Goal: Check status

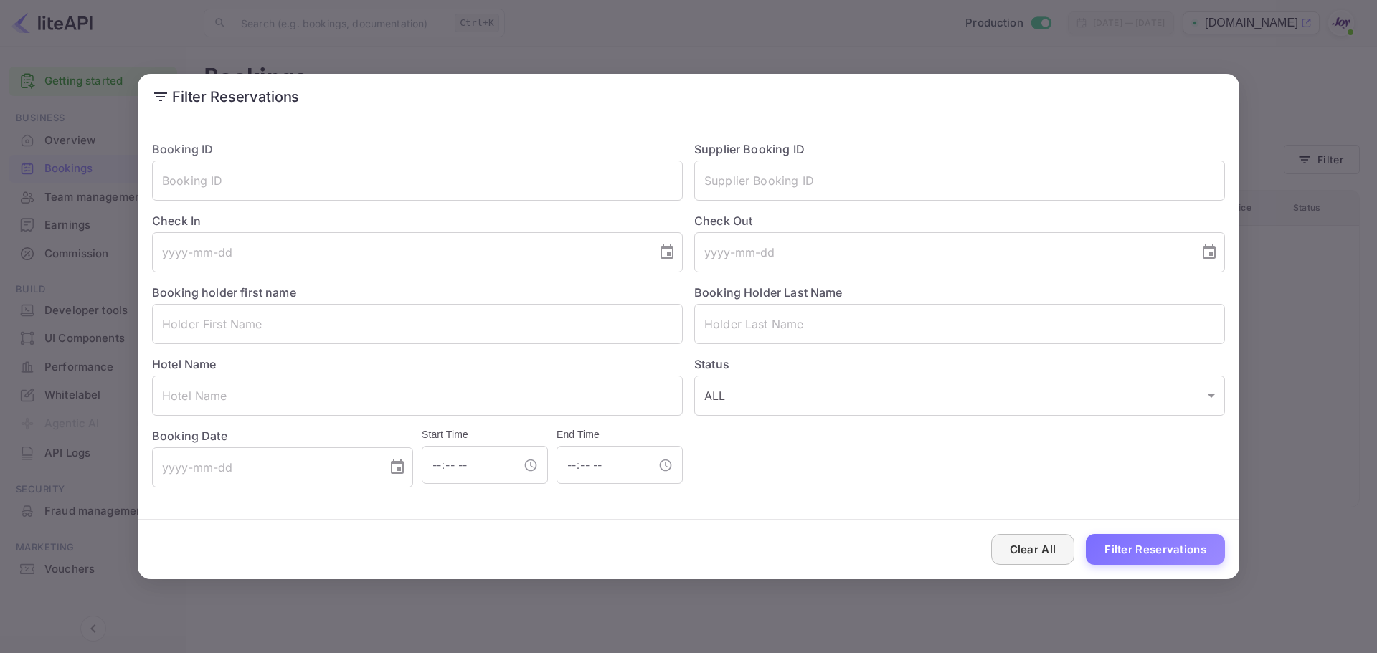
click at [1031, 549] on button "Clear All" at bounding box center [1033, 549] width 84 height 31
click at [1031, 547] on button "Clear All" at bounding box center [1033, 549] width 84 height 31
drag, startPoint x: 339, startPoint y: 28, endPoint x: 324, endPoint y: 1, distance: 30.5
click at [339, 28] on div "Filter Reservations Booking ID ​ Supplier Booking ID ​ Check In ​ Check Out ​ B…" at bounding box center [688, 326] width 1377 height 653
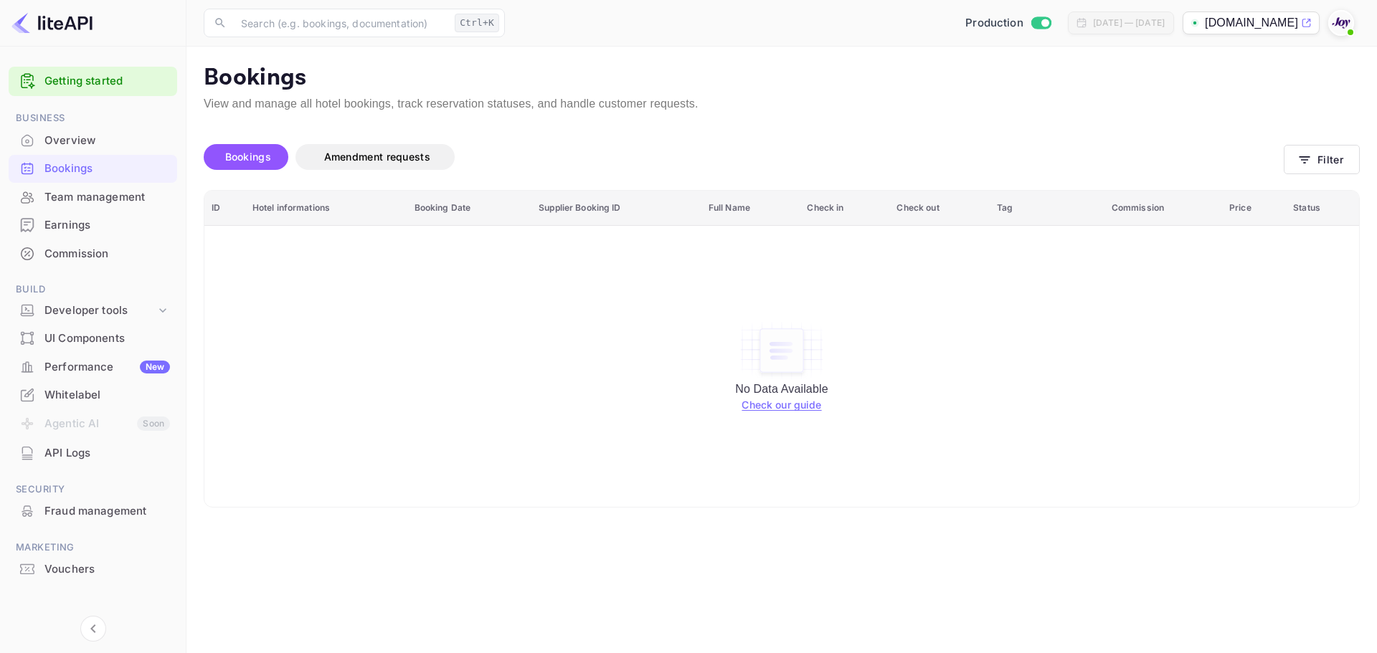
click at [356, 344] on div "No Data Available Check our guide" at bounding box center [782, 366] width 1126 height 261
click at [1297, 169] on button "Filter" at bounding box center [1322, 159] width 76 height 29
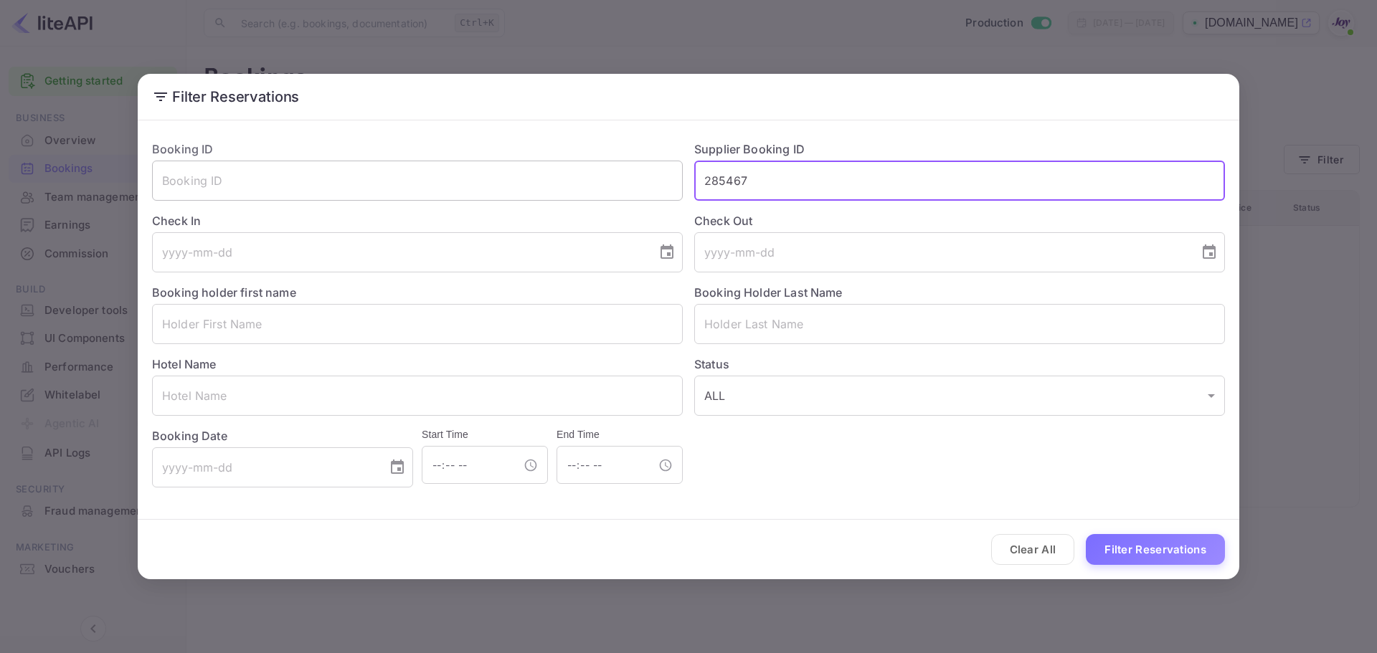
drag, startPoint x: 829, startPoint y: 178, endPoint x: 552, endPoint y: 181, distance: 276.9
click at [553, 182] on div "Booking ID ​ Supplier Booking ID 285467 ​ Check In ​ Check Out ​ Booking holder…" at bounding box center [683, 308] width 1084 height 359
click at [455, 24] on div "Filter Reservations Booking ID ​ Supplier Booking ID ​ Check In ​ Check Out ​ B…" at bounding box center [688, 326] width 1377 height 653
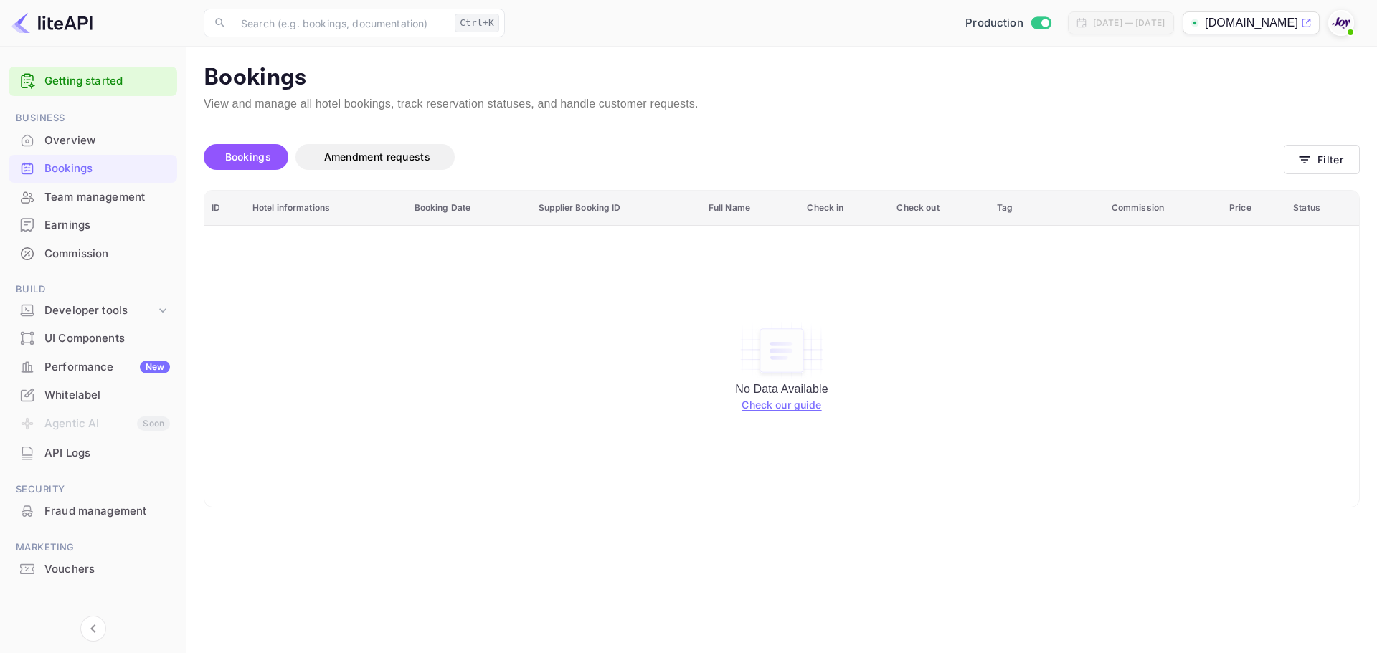
click at [83, 162] on div "Bookings" at bounding box center [107, 169] width 126 height 16
click at [395, 290] on div "No Data Available Check our guide" at bounding box center [782, 366] width 1126 height 261
click at [1302, 161] on icon "button" at bounding box center [1304, 160] width 14 height 14
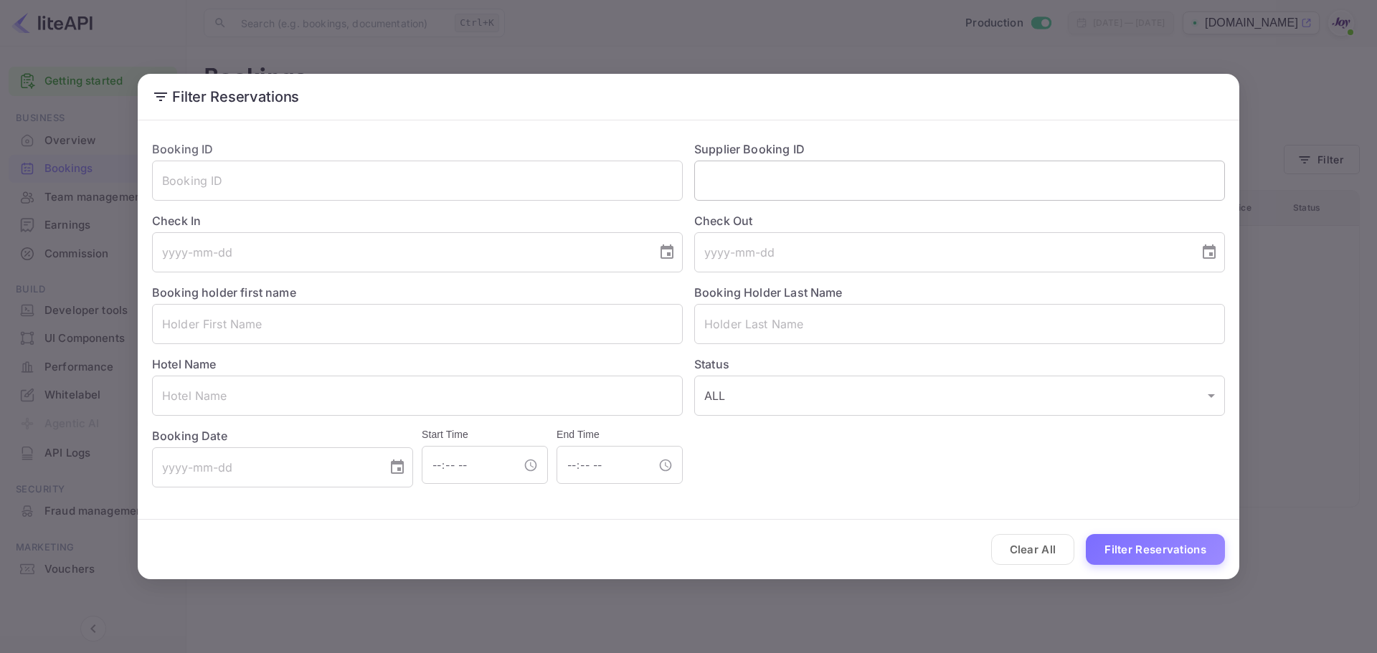
click at [754, 186] on input "text" at bounding box center [959, 181] width 531 height 40
paste input "8650829"
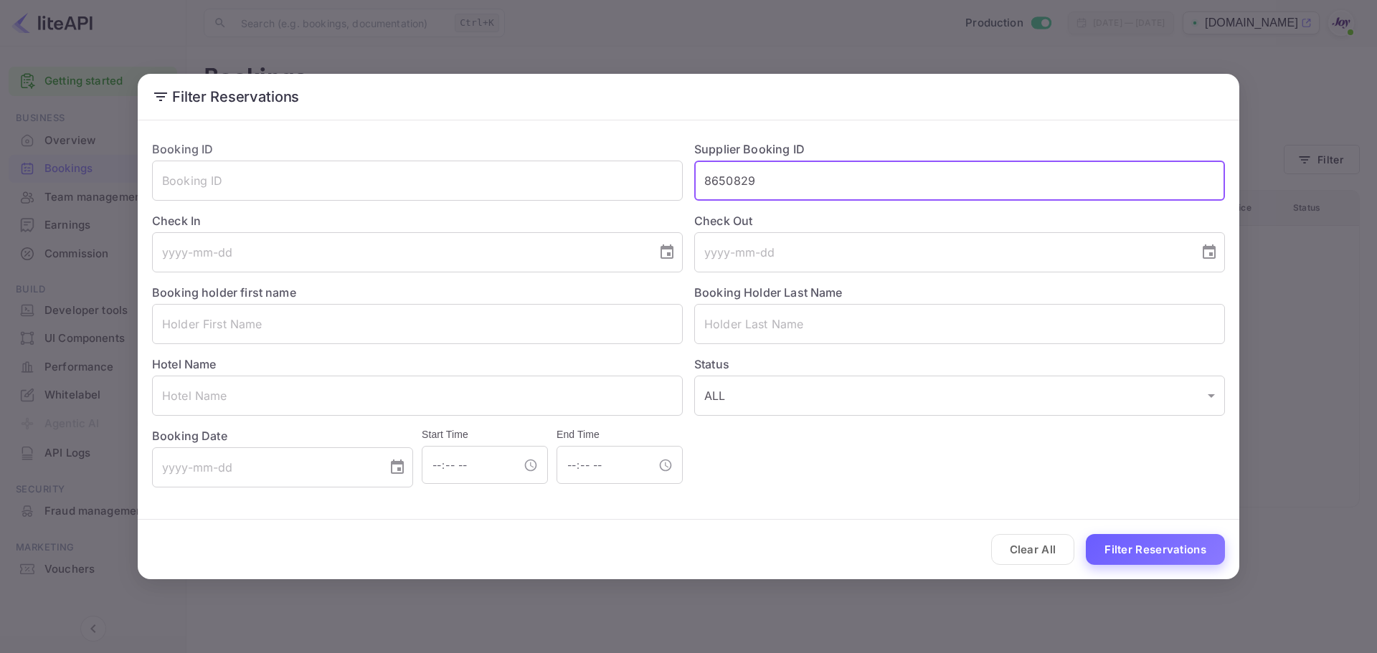
type input "8650829"
click at [1143, 549] on button "Filter Reservations" at bounding box center [1155, 549] width 139 height 31
click at [1139, 544] on button "Filter Reservations" at bounding box center [1155, 549] width 139 height 31
click at [1139, 542] on button "Filter Reservations" at bounding box center [1155, 549] width 139 height 31
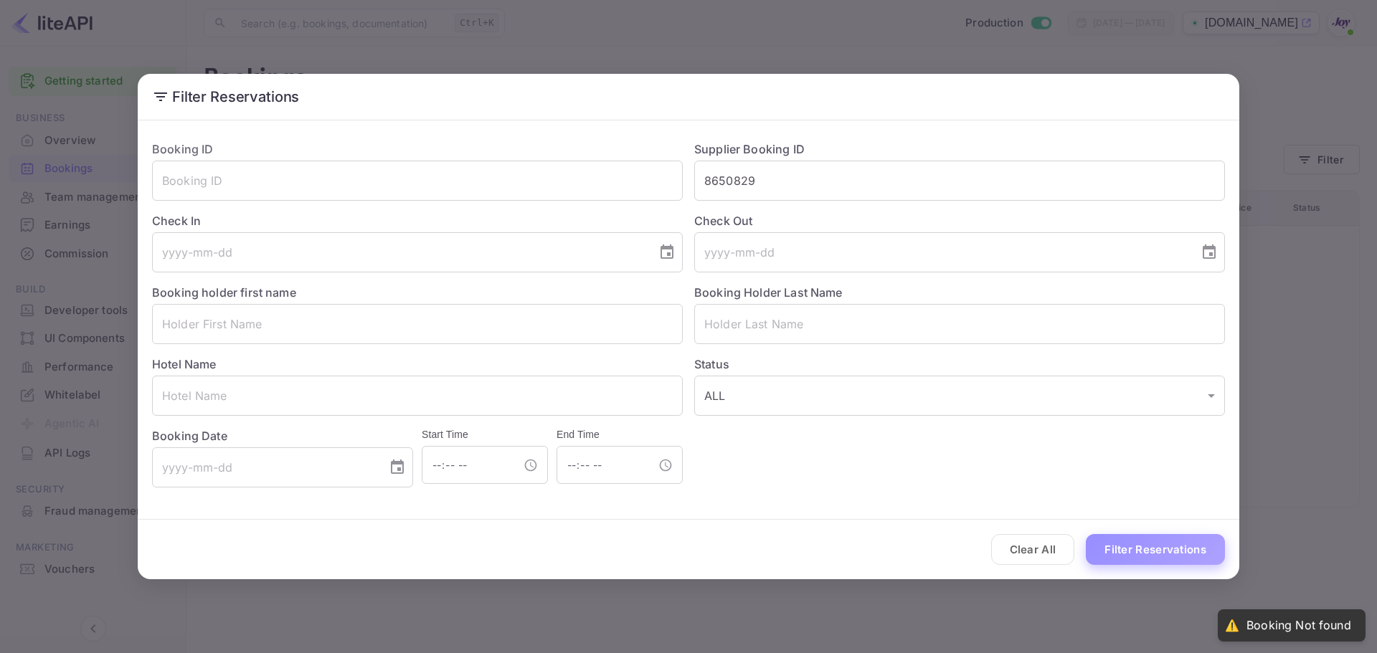
click at [1139, 542] on button "Filter Reservations" at bounding box center [1155, 549] width 139 height 31
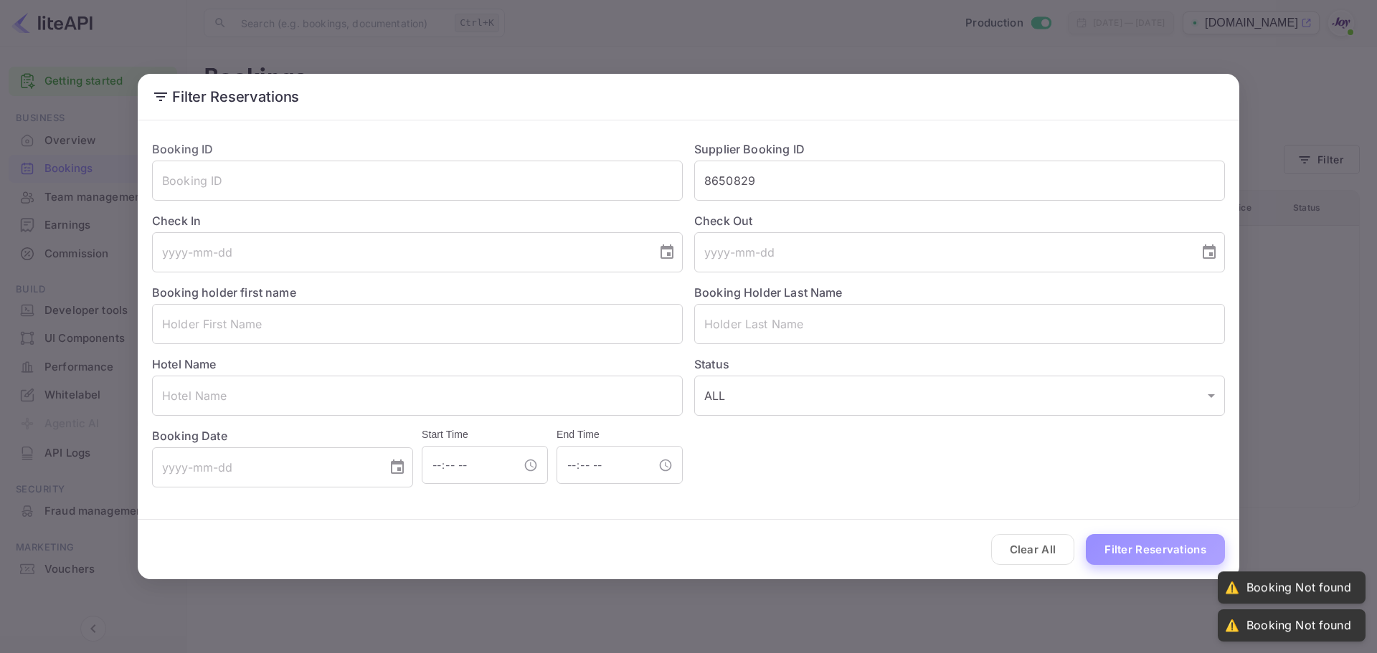
click at [1139, 542] on button "Filter Reservations" at bounding box center [1155, 549] width 139 height 31
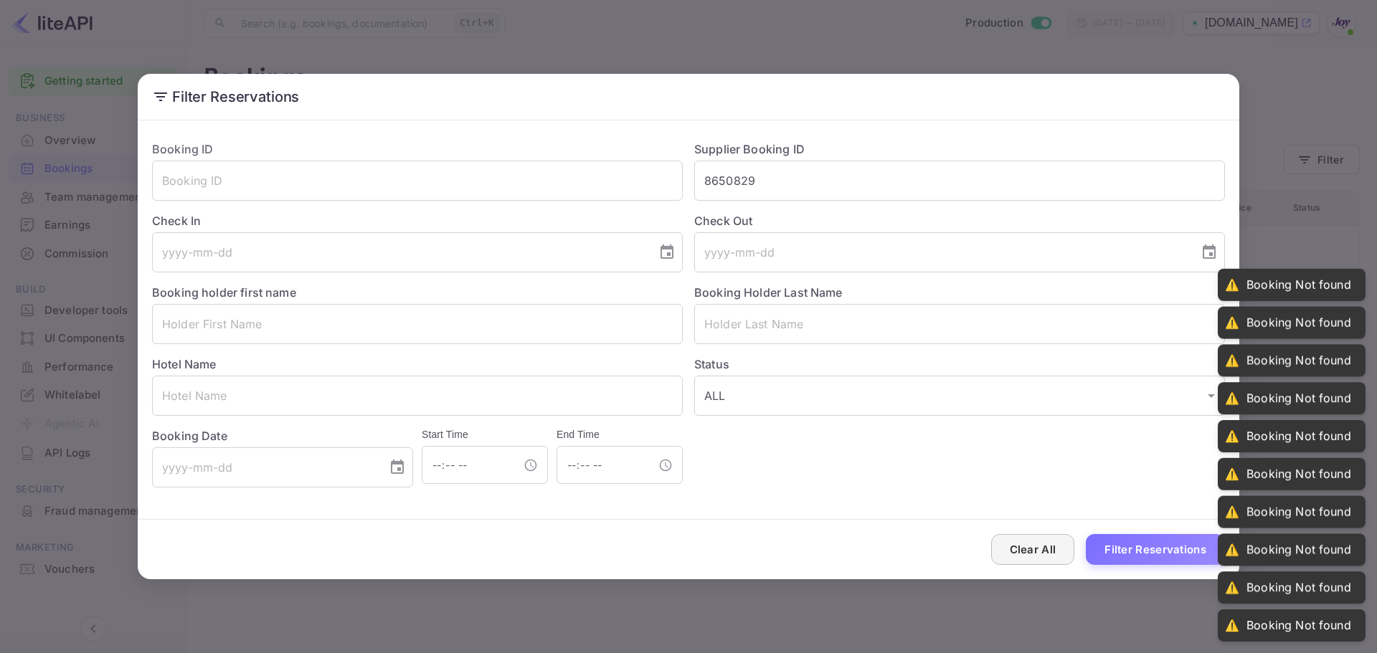
click at [1037, 552] on button "Clear All" at bounding box center [1033, 549] width 84 height 31
click at [1026, 550] on button "Clear All" at bounding box center [1033, 549] width 84 height 31
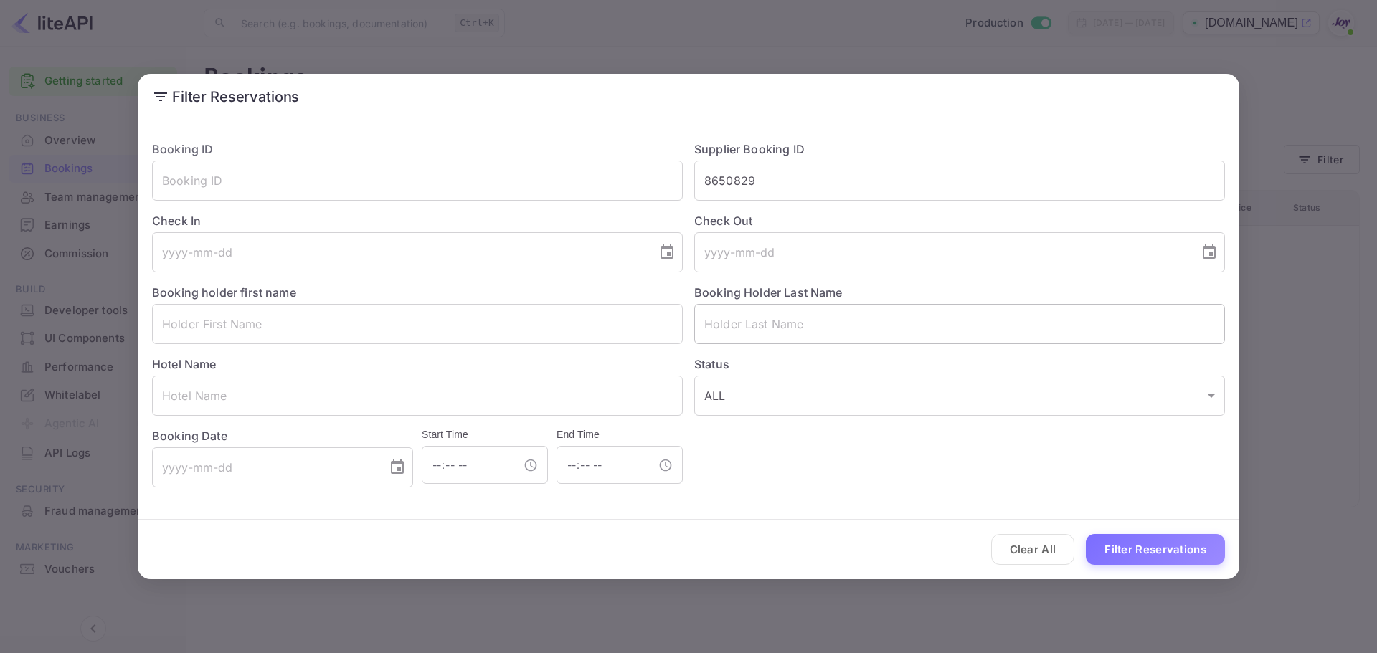
click at [752, 328] on input "text" at bounding box center [959, 324] width 531 height 40
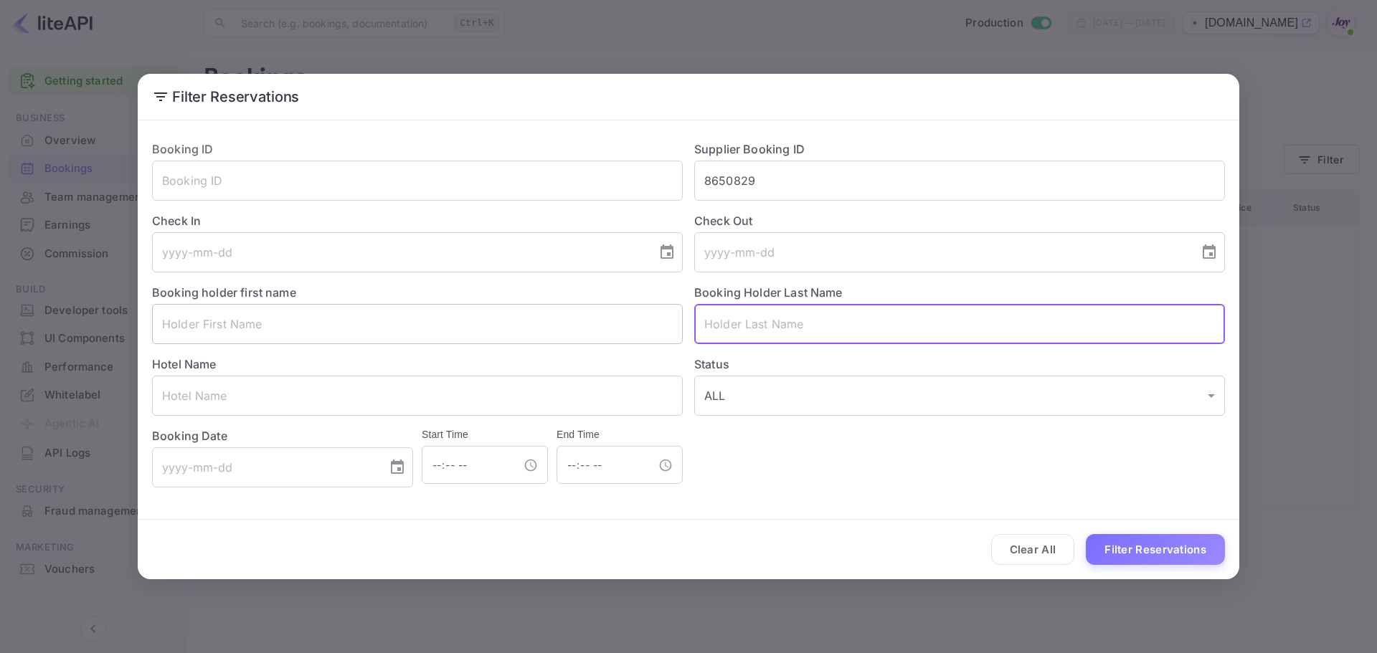
click at [386, 336] on input "text" at bounding box center [417, 324] width 531 height 40
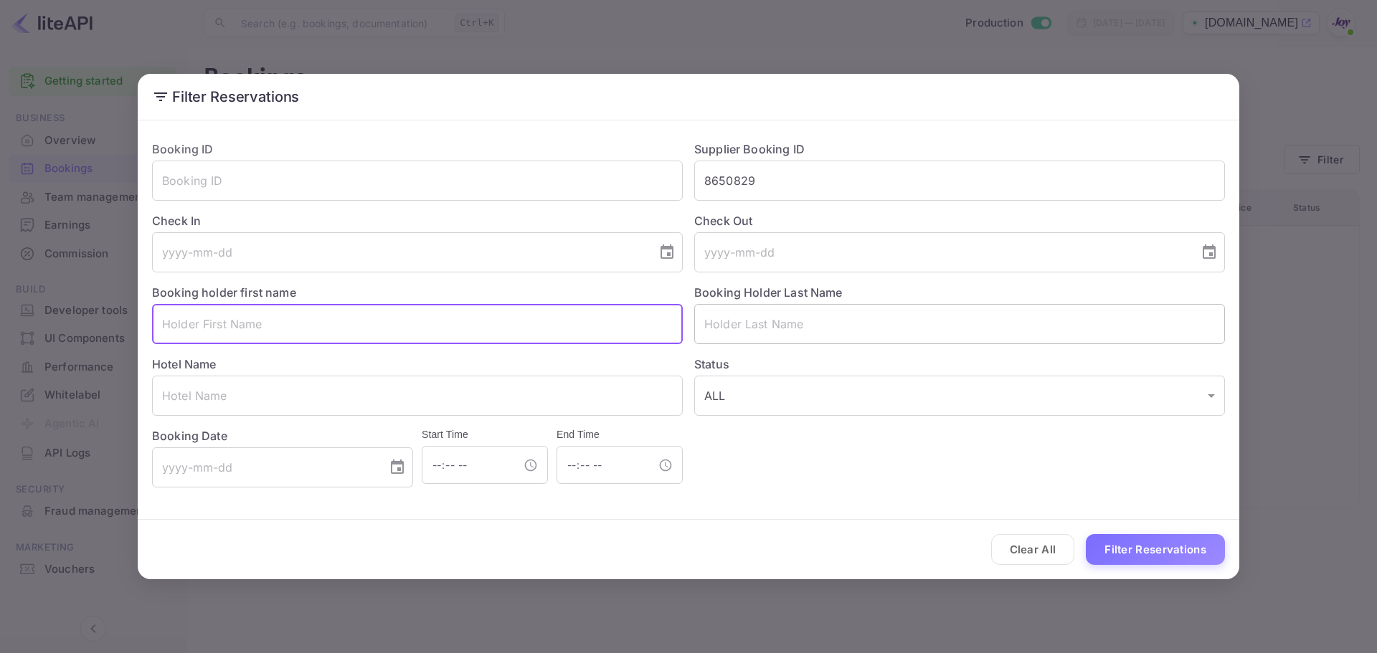
click at [839, 339] on input "text" at bounding box center [959, 324] width 531 height 40
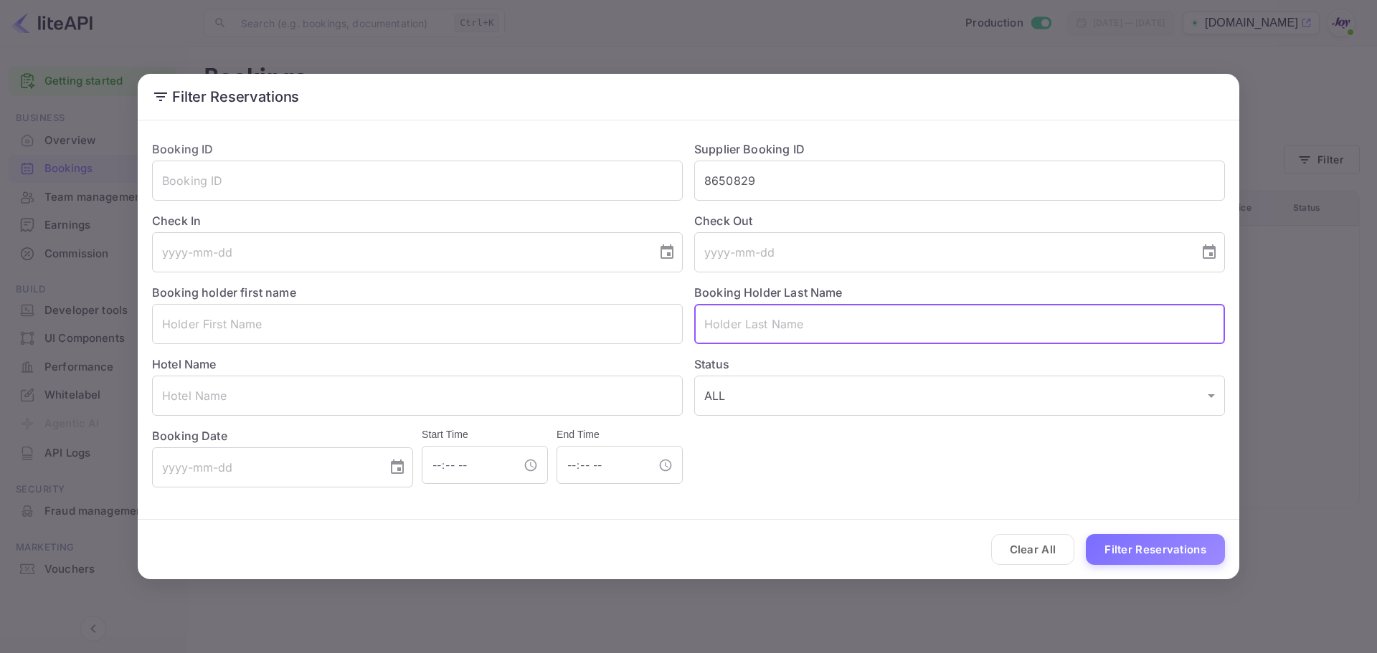
paste input "Genilo"
type input "Genilo"
click at [1165, 552] on button "Filter Reservations" at bounding box center [1155, 549] width 139 height 31
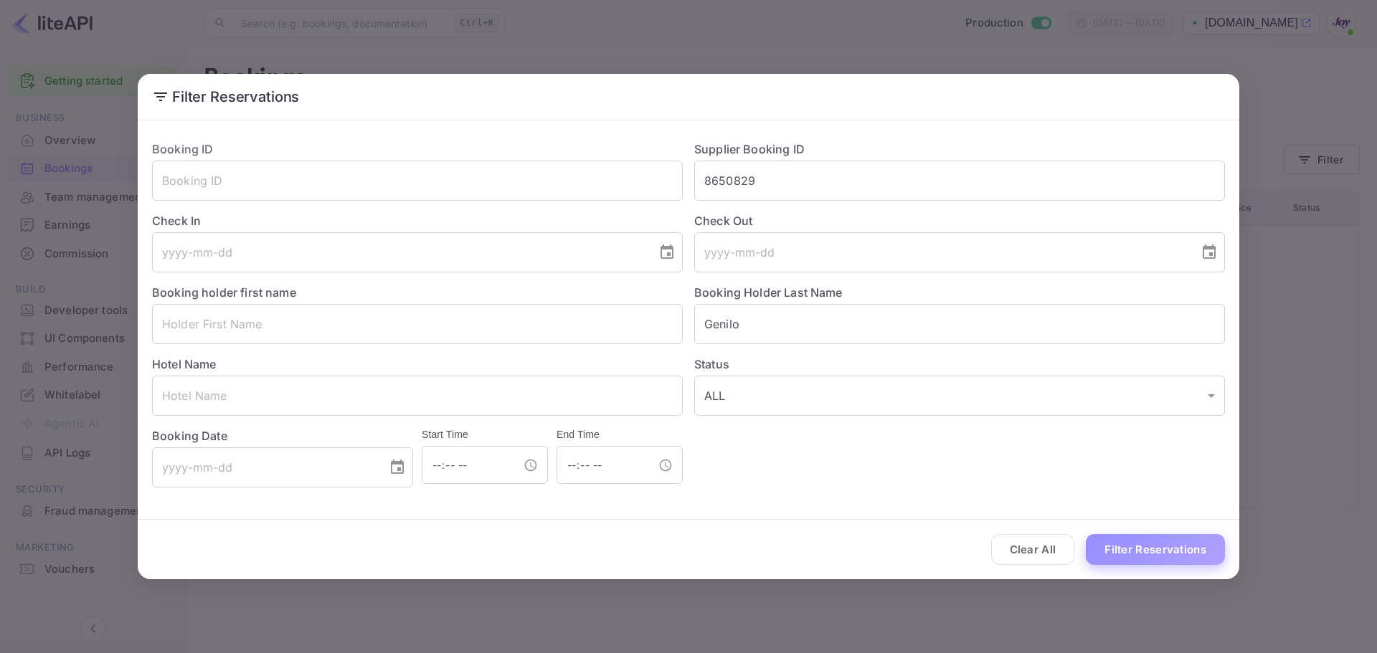
click at [1166, 548] on button "Filter Reservations" at bounding box center [1155, 549] width 139 height 31
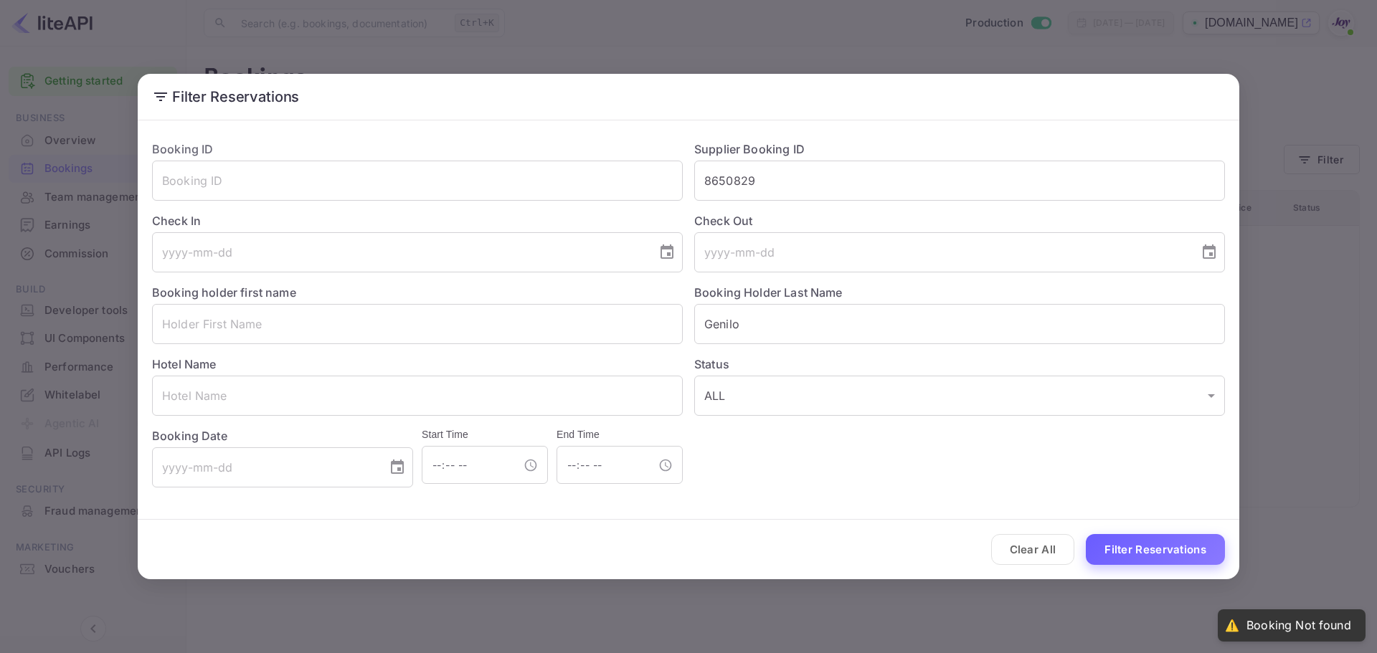
click at [1165, 547] on button "Filter Reservations" at bounding box center [1155, 549] width 139 height 31
click at [1164, 546] on button "Filter Reservations" at bounding box center [1155, 549] width 139 height 31
click at [431, 349] on div "Hotel Name ​" at bounding box center [412, 380] width 542 height 72
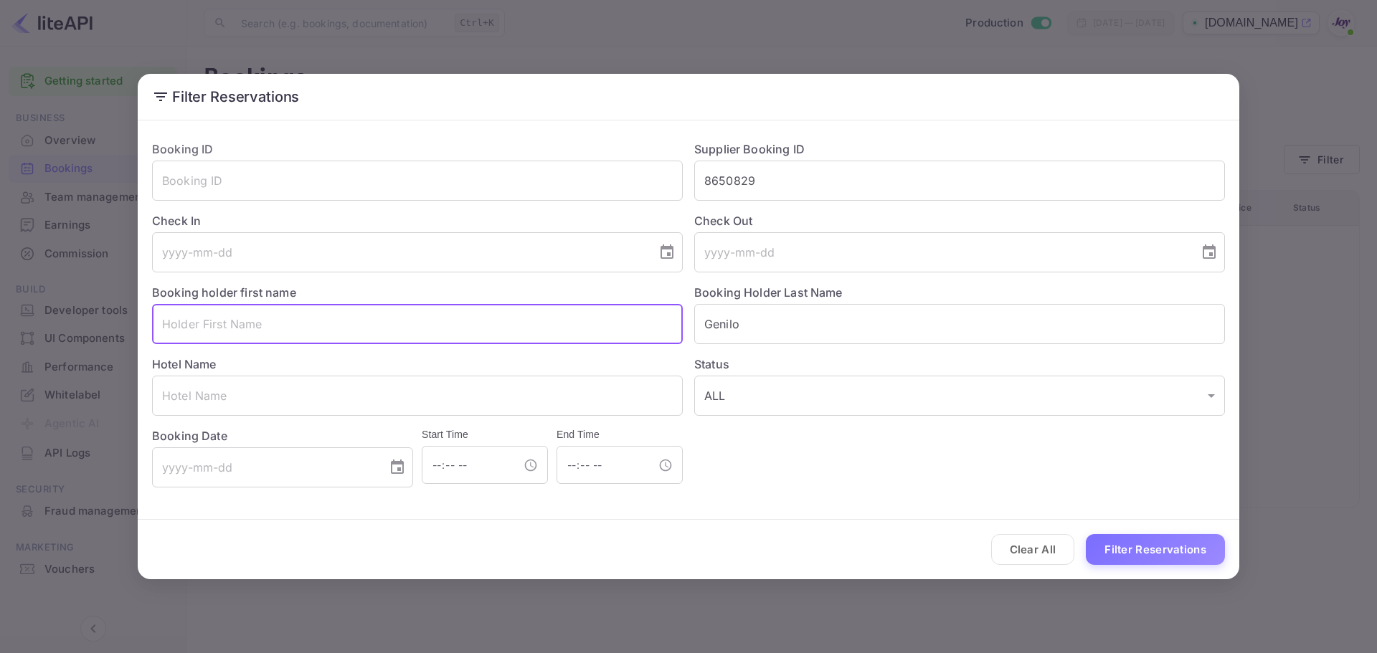
click at [440, 336] on input "text" at bounding box center [417, 324] width 531 height 40
paste input "[PERSON_NAME]"
type input "[PERSON_NAME]"
click at [1158, 553] on button "Filter Reservations" at bounding box center [1155, 549] width 139 height 31
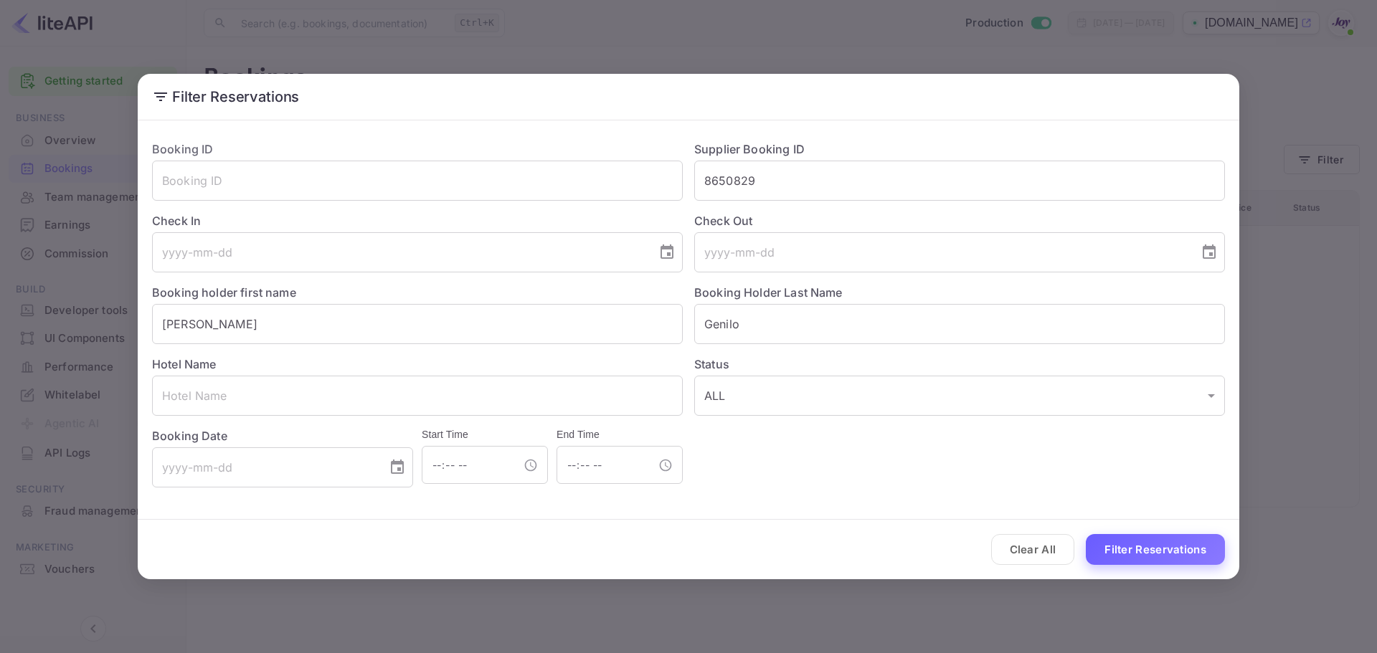
click at [1158, 553] on button "Filter Reservations" at bounding box center [1155, 549] width 139 height 31
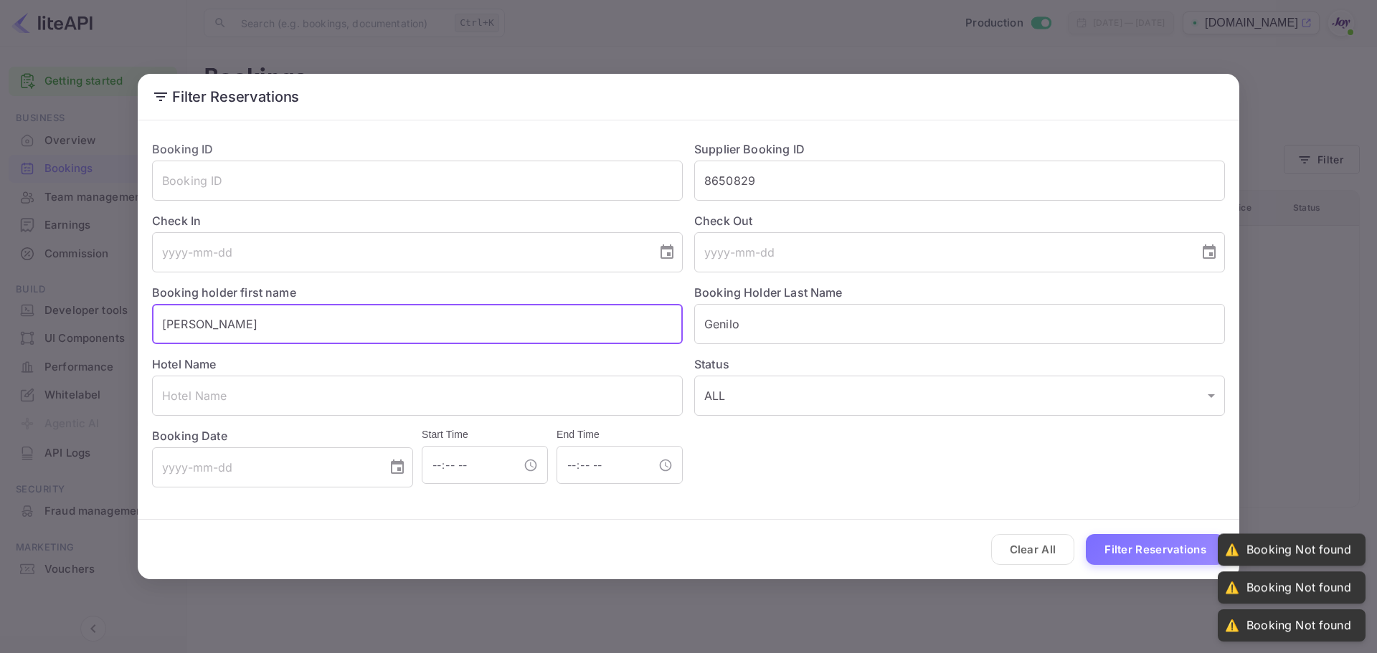
drag, startPoint x: 236, startPoint y: 332, endPoint x: 9, endPoint y: 310, distance: 227.7
click at [9, 310] on div "Filter Reservations Booking ID ​ Supplier Booking ID 8650829 ​ Check In ​ Check…" at bounding box center [688, 326] width 1377 height 653
click at [209, 384] on input "text" at bounding box center [417, 396] width 531 height 40
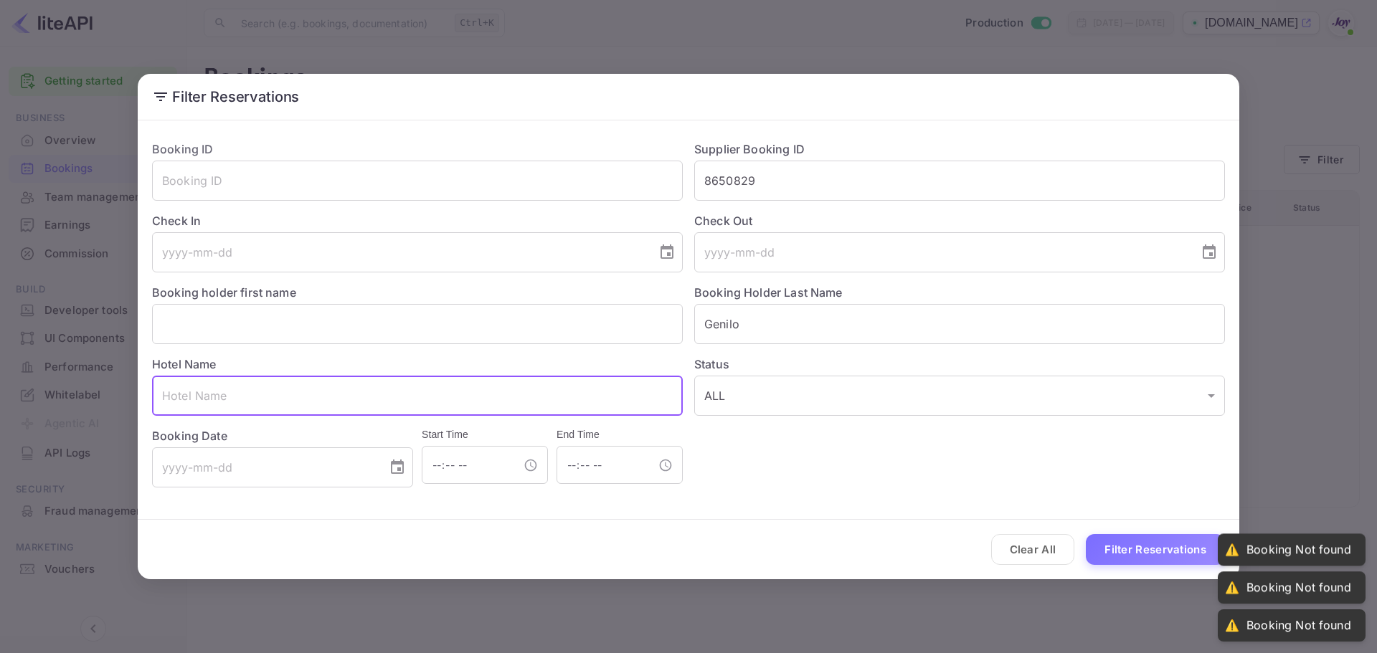
paste input "[PERSON_NAME]"
type input "[PERSON_NAME]"
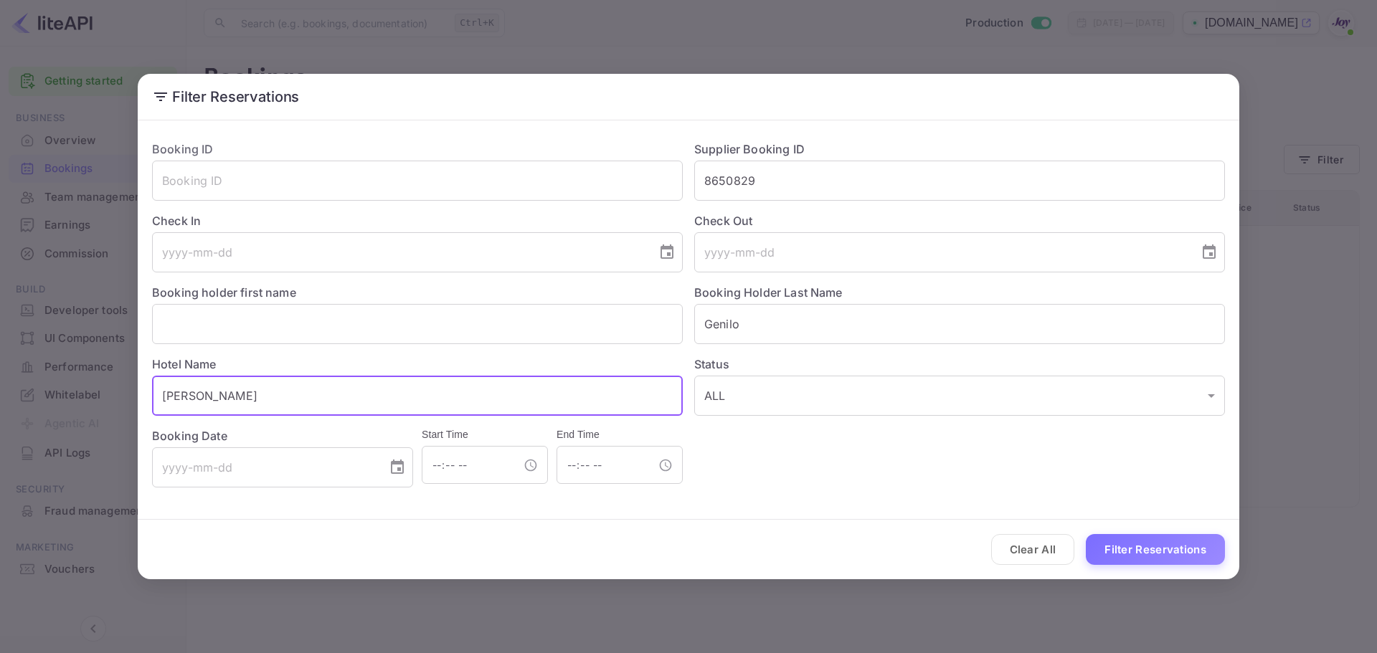
drag, startPoint x: 221, startPoint y: 404, endPoint x: 8, endPoint y: 403, distance: 213.0
click at [9, 403] on div "Filter Reservations Booking ID ​ Supplier Booking ID 8650829 ​ Check In ​ Check…" at bounding box center [688, 326] width 1377 height 653
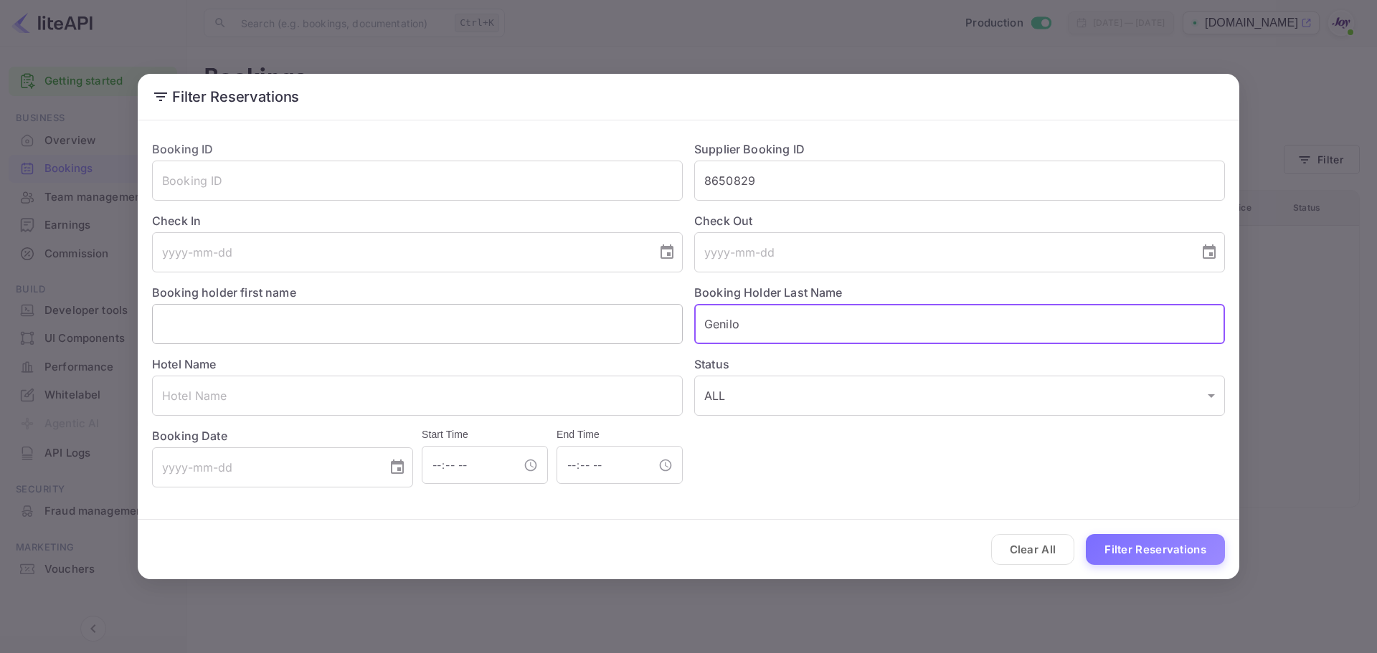
drag, startPoint x: 805, startPoint y: 328, endPoint x: 397, endPoint y: 333, distance: 407.4
click at [397, 333] on div "Booking ID ​ Supplier Booking ID 8650829 ​ Check In ​ Check Out ​ Booking holde…" at bounding box center [683, 308] width 1084 height 359
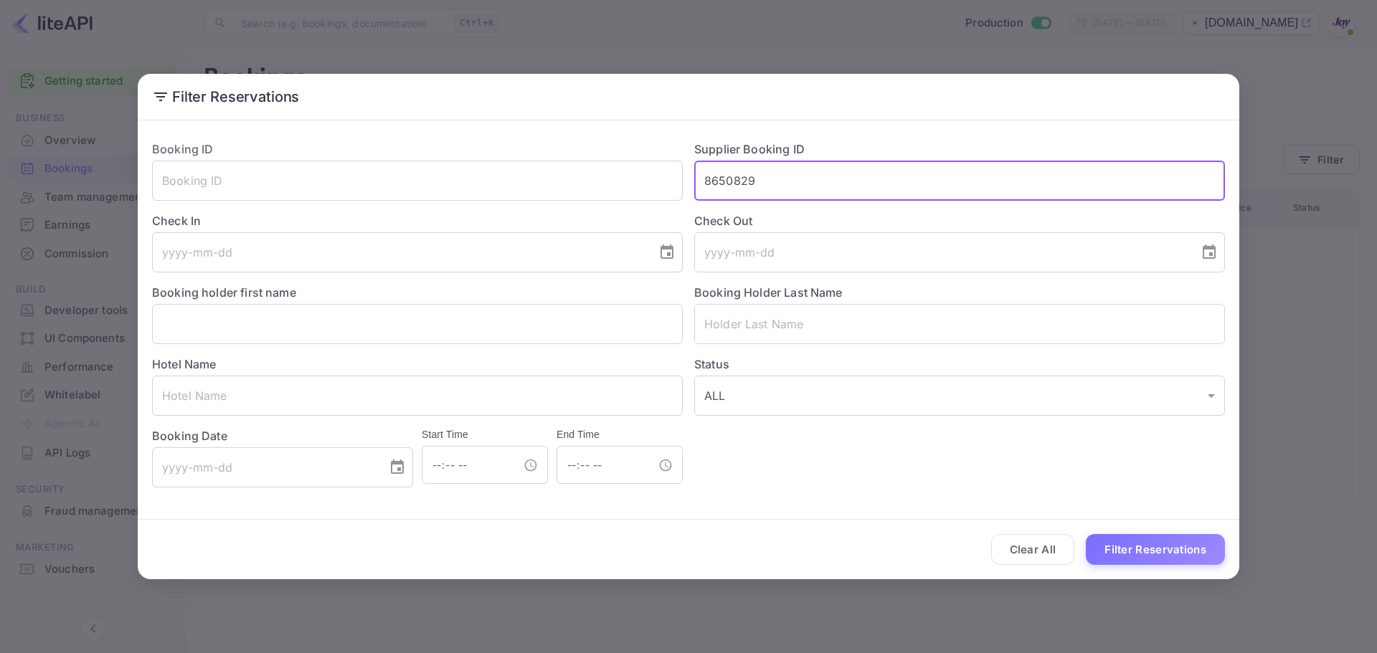
click at [744, 177] on input "8650829" at bounding box center [959, 181] width 531 height 40
paste input "8650829"
type input "8650829"
click at [1140, 553] on button "Filter Reservations" at bounding box center [1155, 549] width 139 height 31
click at [1140, 549] on button "Filter Reservations" at bounding box center [1155, 549] width 139 height 31
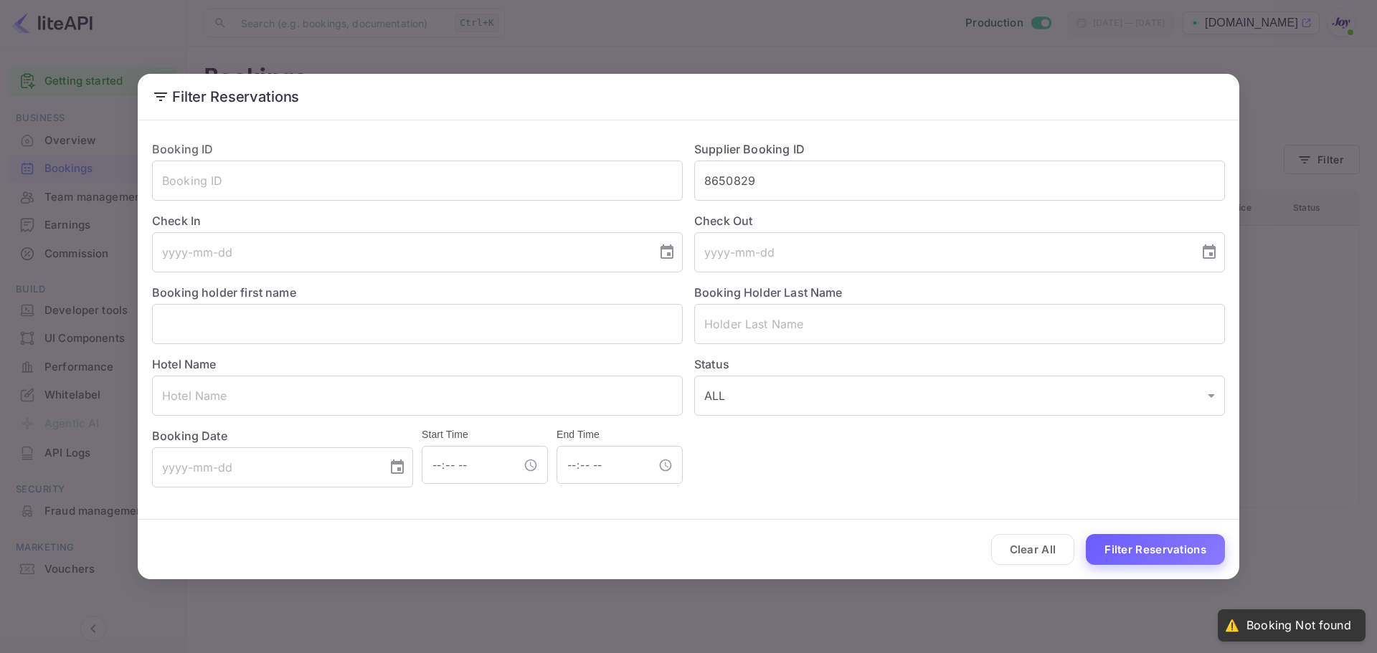
click at [1154, 535] on button "Filter Reservations" at bounding box center [1155, 549] width 139 height 31
click at [1157, 545] on button "Filter Reservations" at bounding box center [1155, 549] width 139 height 31
click at [1158, 547] on button "Filter Reservations" at bounding box center [1155, 549] width 139 height 31
click at [1158, 546] on button "Filter Reservations" at bounding box center [1155, 549] width 139 height 31
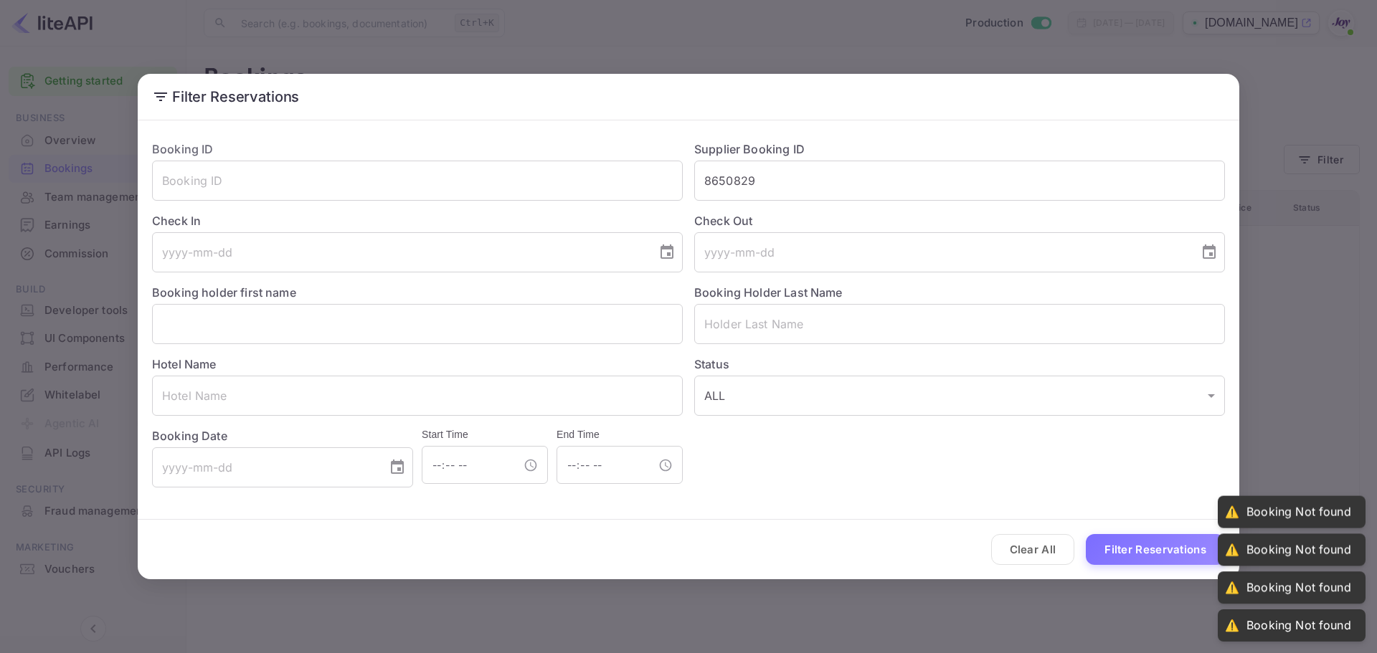
click at [978, 606] on div "Filter Reservations Booking ID ​ Supplier Booking ID 8650829 ​ Check In ​ Check…" at bounding box center [688, 326] width 1377 height 653
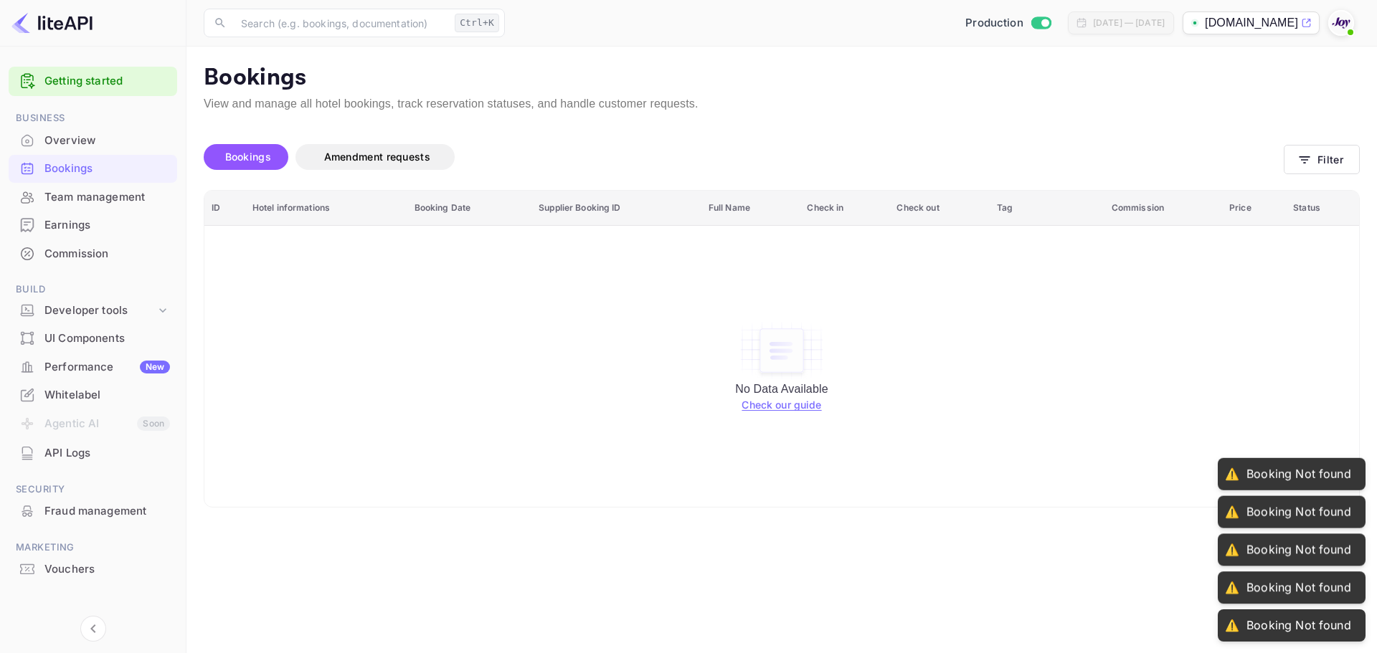
click at [512, 421] on div "No Data Available Check our guide" at bounding box center [782, 366] width 1126 height 261
click at [243, 158] on span "Bookings" at bounding box center [248, 157] width 46 height 12
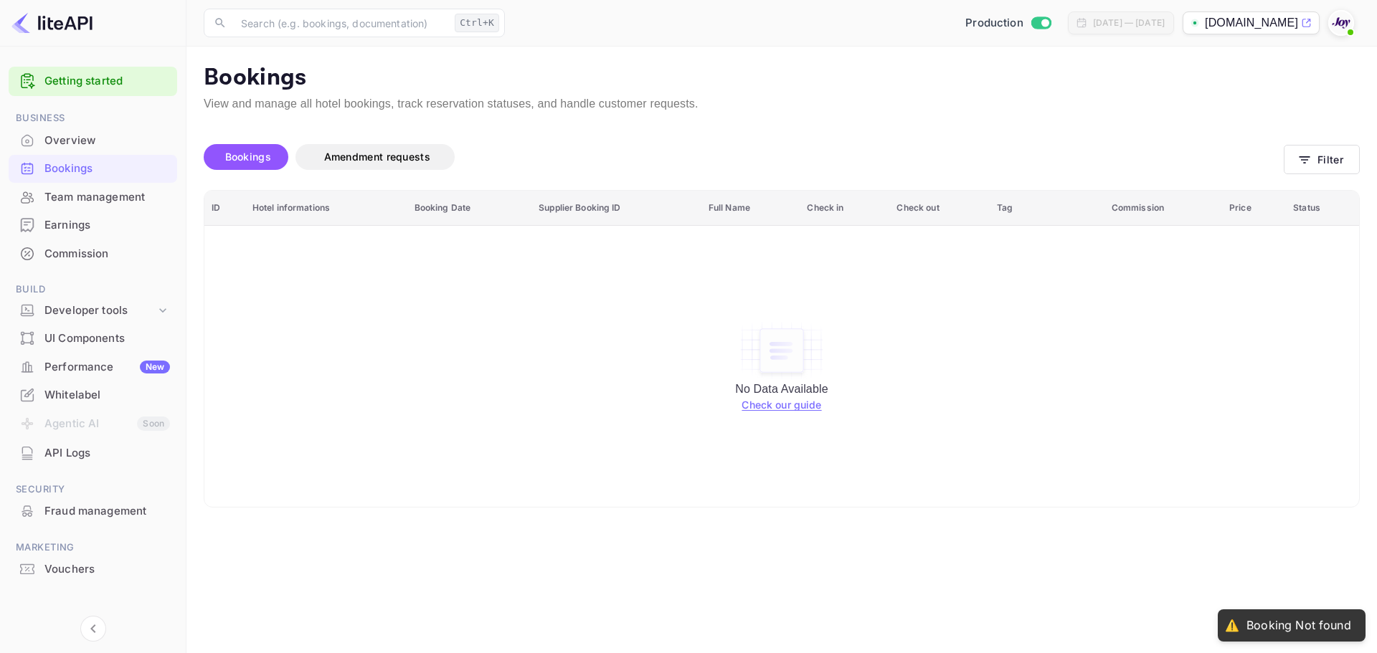
click at [440, 364] on div "No Data Available Check our guide" at bounding box center [782, 366] width 1126 height 261
click at [499, 304] on div "No Data Available Check our guide" at bounding box center [782, 366] width 1126 height 261
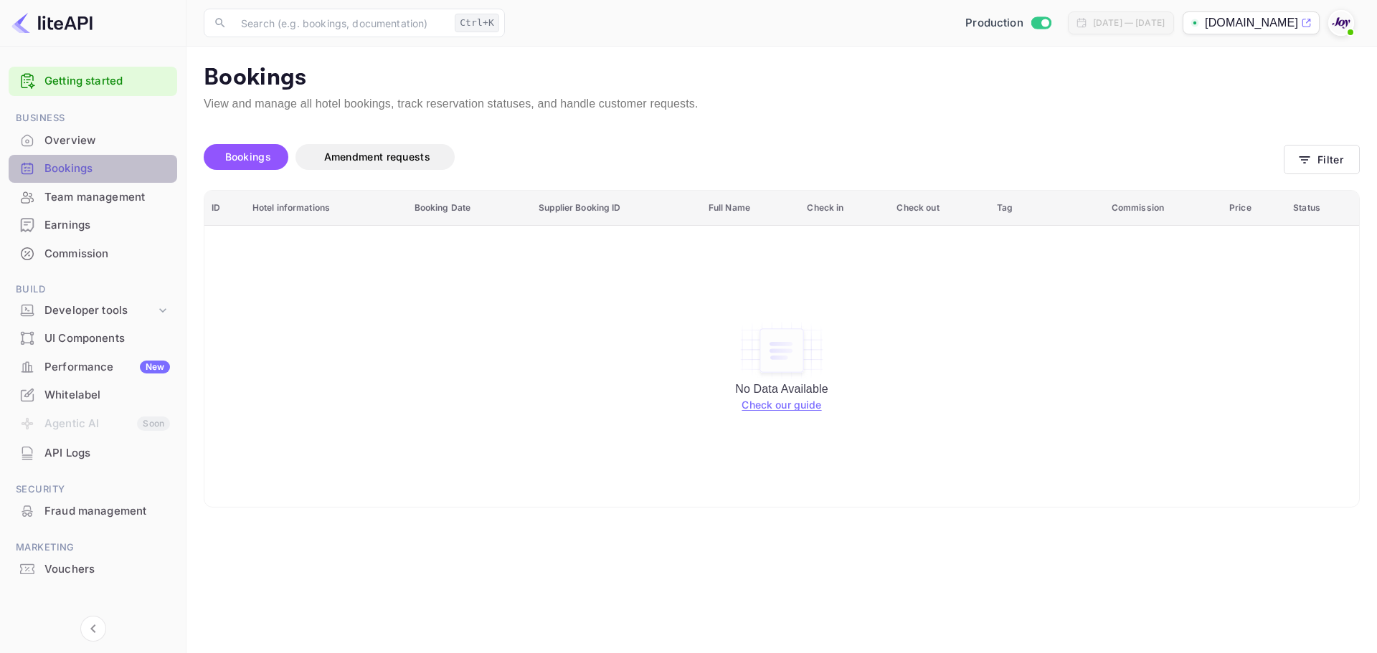
click at [115, 167] on div "Bookings" at bounding box center [107, 169] width 126 height 16
click at [1240, 389] on div "No Data Available Check our guide" at bounding box center [782, 366] width 1126 height 261
click at [1335, 151] on button "Filter" at bounding box center [1322, 159] width 76 height 29
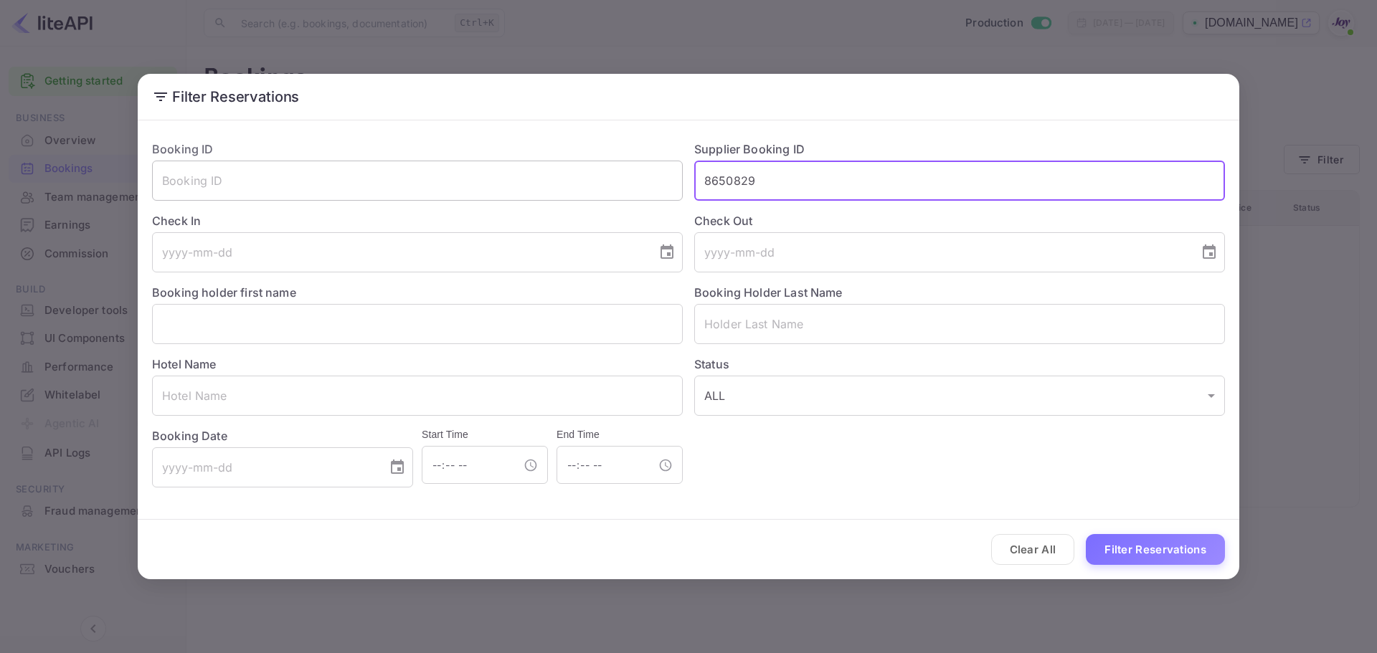
drag, startPoint x: 760, startPoint y: 186, endPoint x: 661, endPoint y: 192, distance: 99.2
click at [661, 192] on div "Booking ID ​ Supplier Booking ID 8650829 ​ Check In ​ Check Out ​ Booking holde…" at bounding box center [683, 308] width 1084 height 359
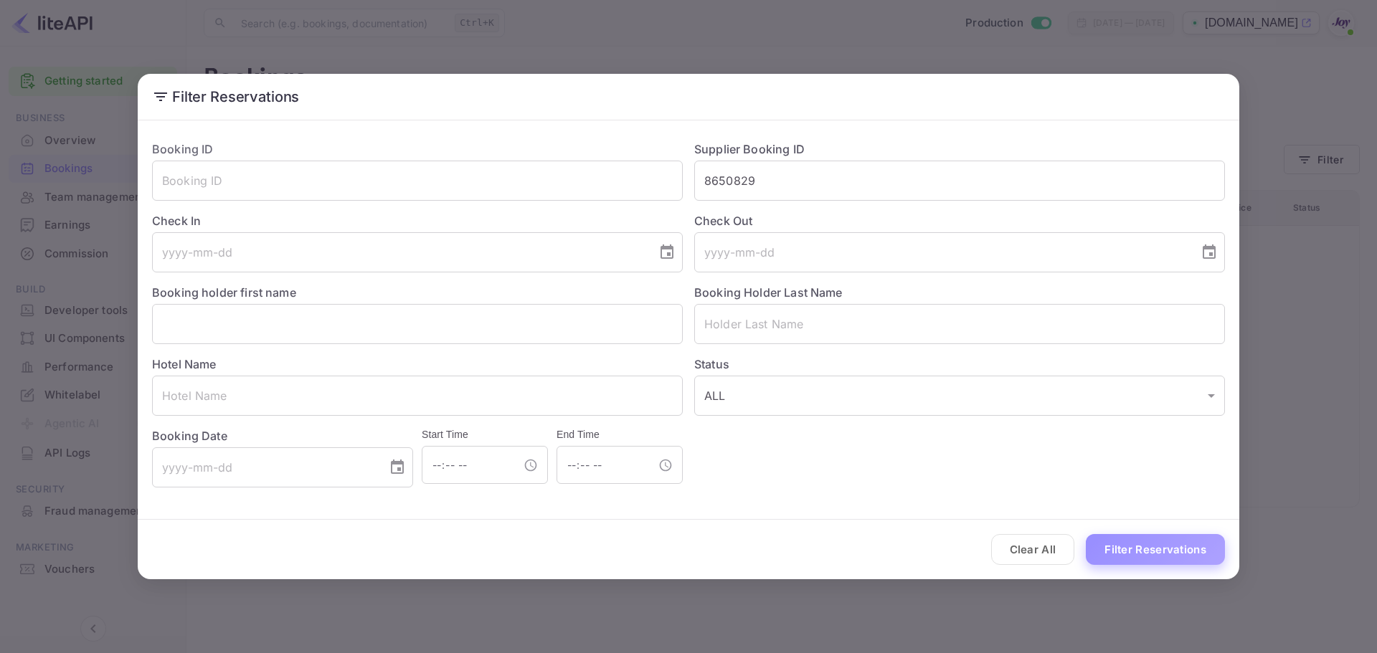
click at [1200, 541] on button "Filter Reservations" at bounding box center [1155, 549] width 139 height 31
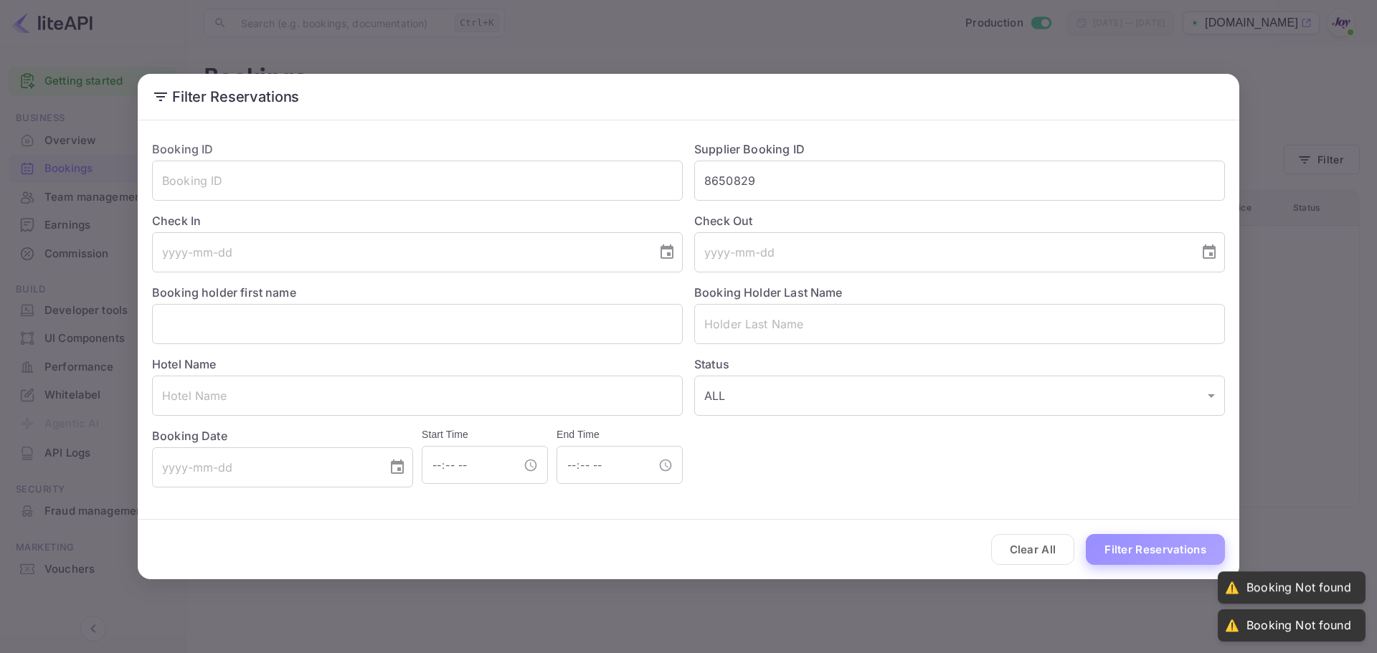
click at [1168, 539] on button "Filter Reservations" at bounding box center [1155, 549] width 139 height 31
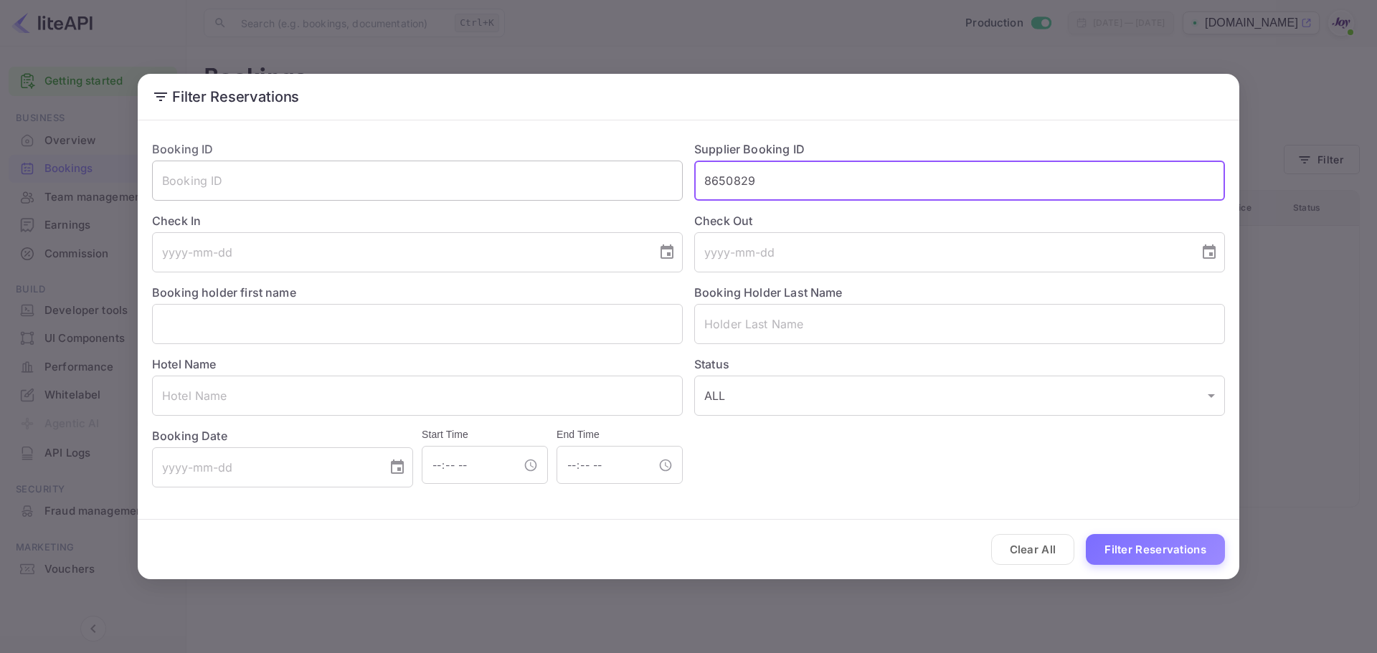
drag, startPoint x: 791, startPoint y: 176, endPoint x: 468, endPoint y: 180, distance: 323.5
click at [468, 180] on div "Booking ID ​ Supplier Booking ID 8650829 ​ Check In ​ Check Out ​ Booking holde…" at bounding box center [683, 308] width 1084 height 359
click at [836, 313] on input "text" at bounding box center [959, 324] width 531 height 40
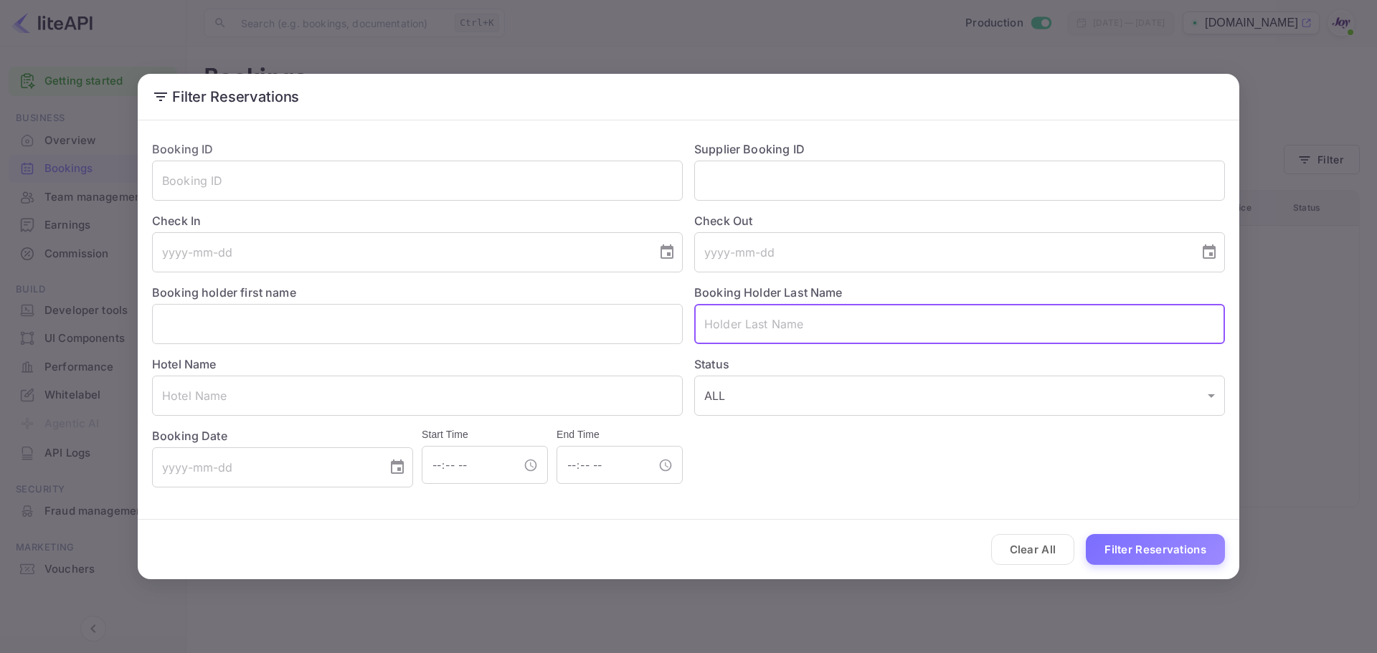
paste input "Kamsari"
type input "Kamsari"
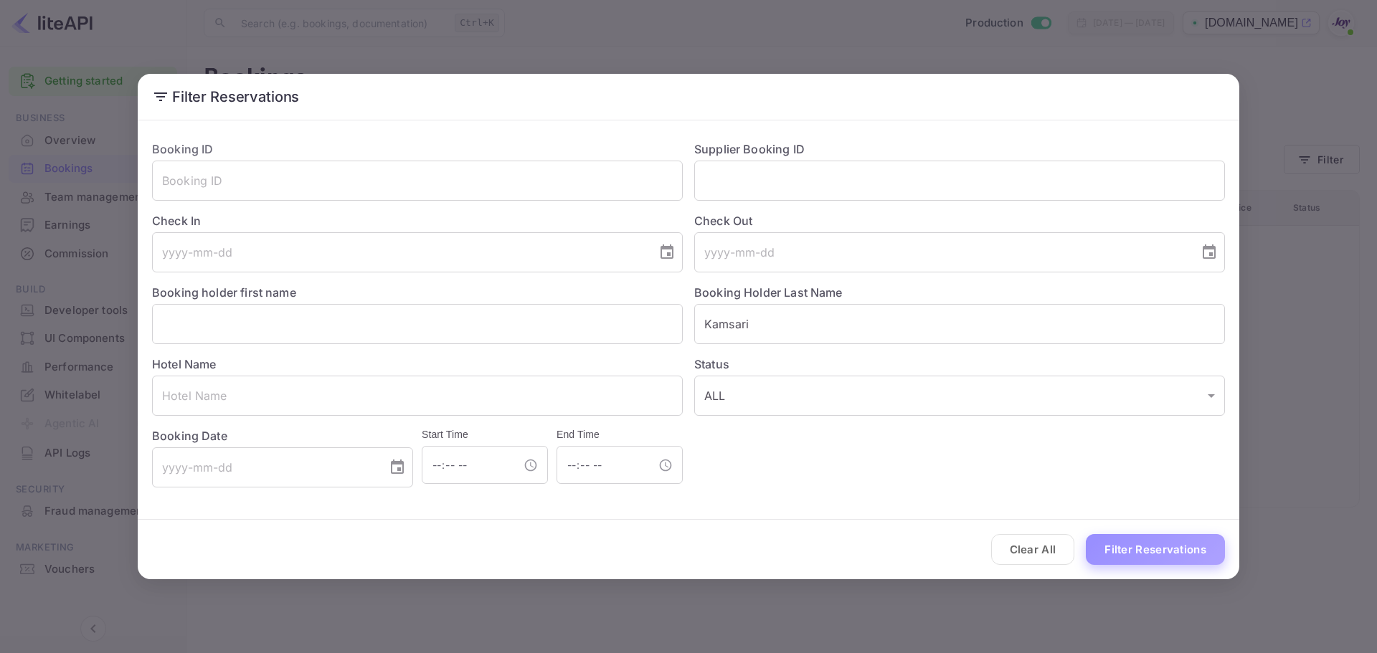
click at [1158, 545] on button "Filter Reservations" at bounding box center [1155, 549] width 139 height 31
click at [1158, 544] on button "Filter Reservations" at bounding box center [1155, 549] width 139 height 31
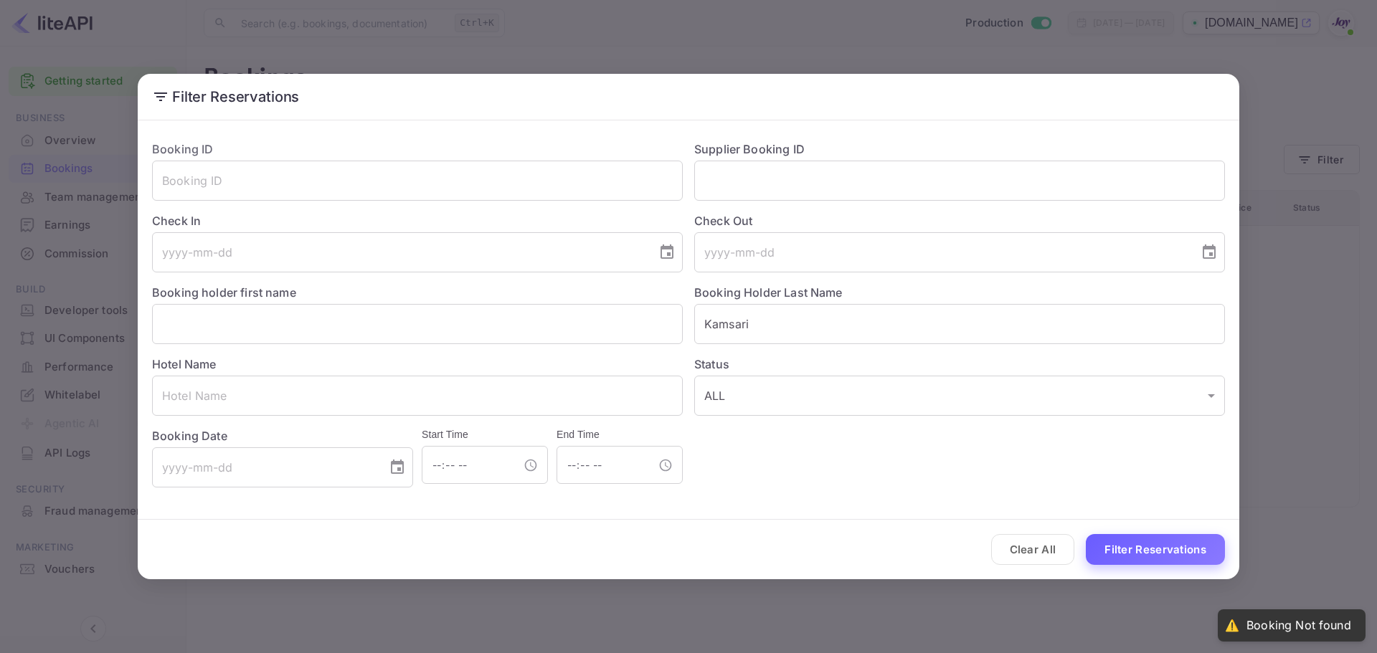
click at [1158, 544] on button "Filter Reservations" at bounding box center [1155, 549] width 139 height 31
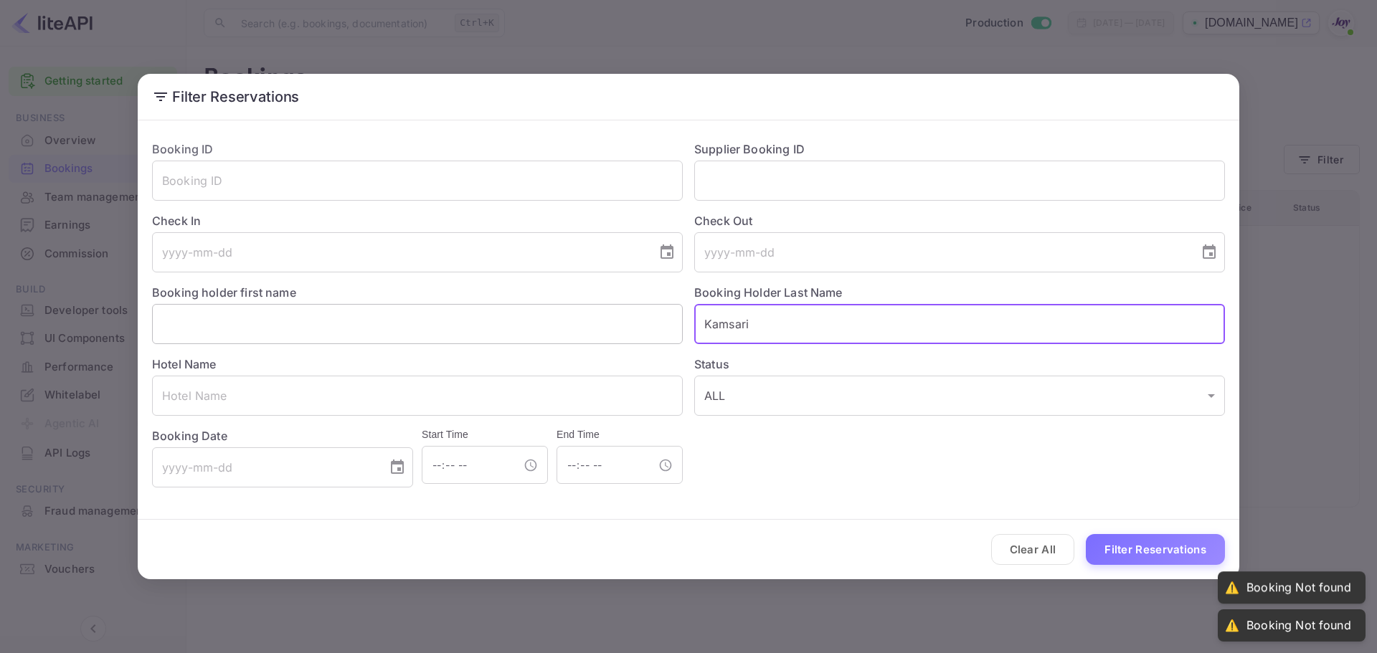
drag, startPoint x: 787, startPoint y: 323, endPoint x: 394, endPoint y: 330, distance: 392.4
click at [395, 330] on div "Booking ID ​ Supplier Booking ID ​ Check In ​ Check Out ​ Booking holder first …" at bounding box center [683, 308] width 1084 height 359
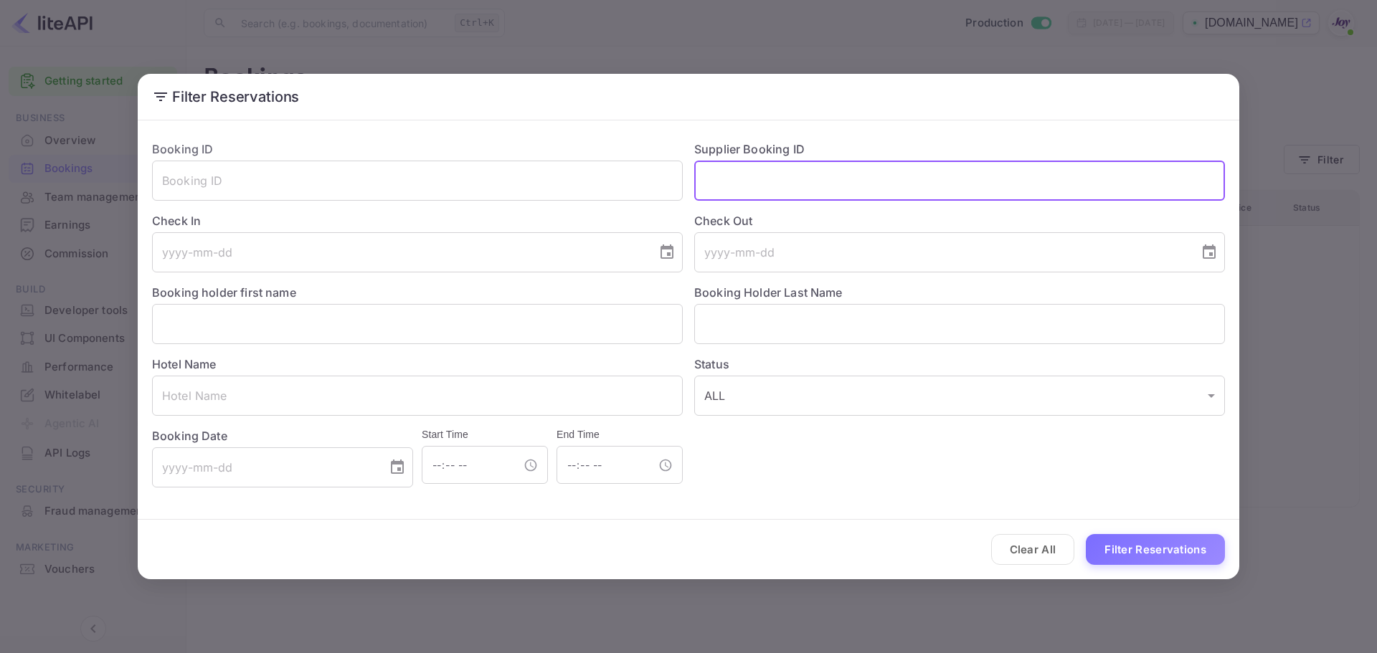
click at [758, 169] on input "text" at bounding box center [959, 181] width 531 height 40
paste input "8806419"
type input "8806419"
click at [1153, 542] on button "Filter Reservations" at bounding box center [1155, 549] width 139 height 31
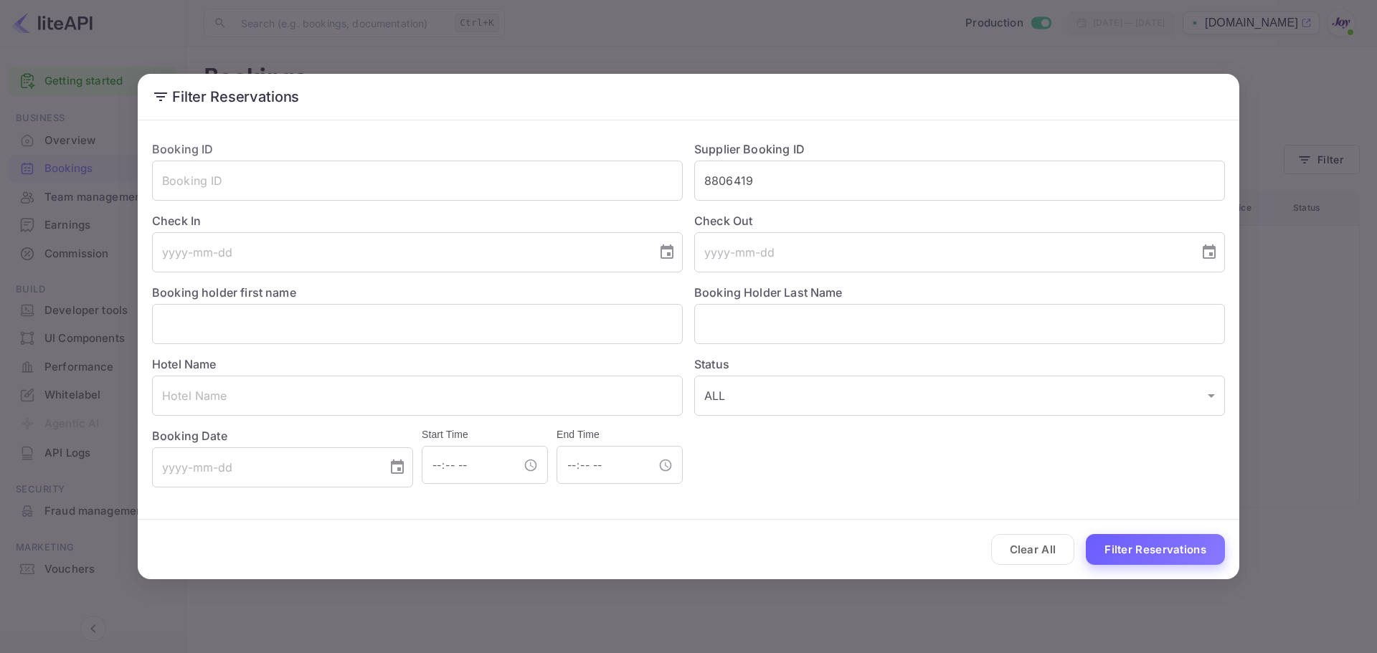
click at [1154, 542] on button "Filter Reservations" at bounding box center [1155, 549] width 139 height 31
click at [1155, 542] on button "Filter Reservations" at bounding box center [1155, 549] width 139 height 31
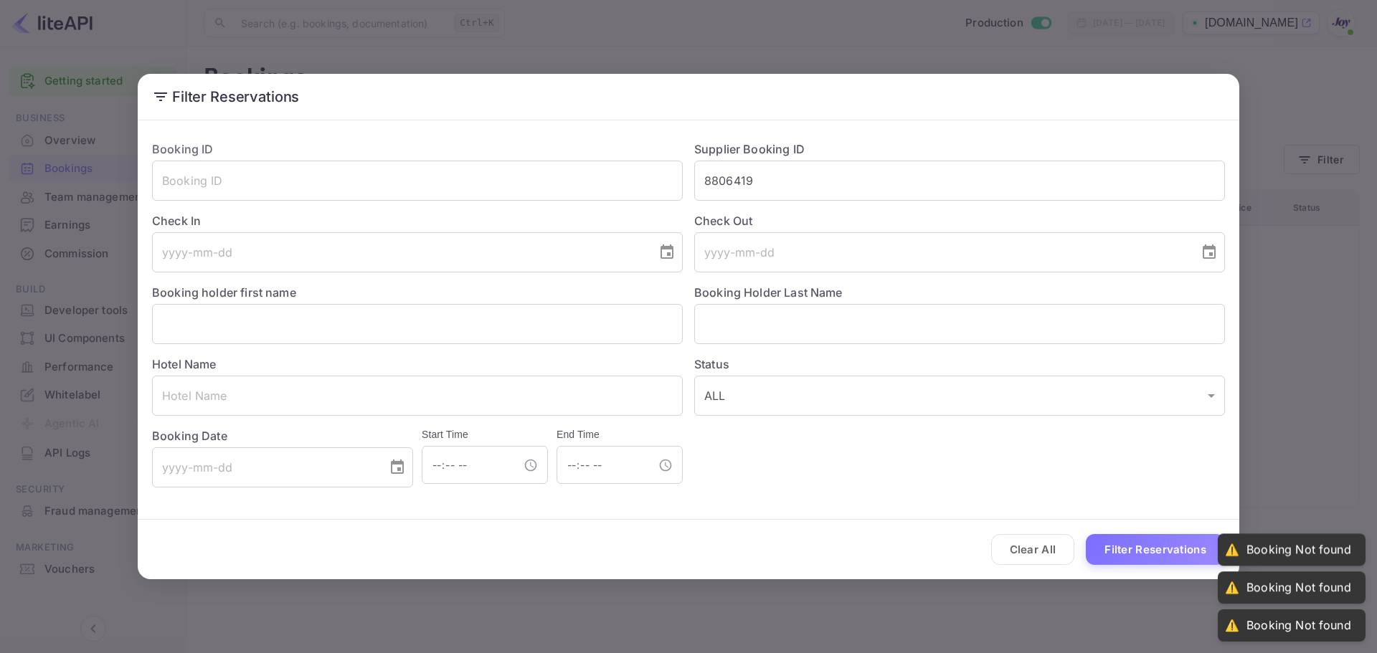
click at [1097, 606] on div "Filter Reservations Booking ID ​ Supplier Booking ID 8806419 ​ Check In ​ Check…" at bounding box center [688, 326] width 1377 height 653
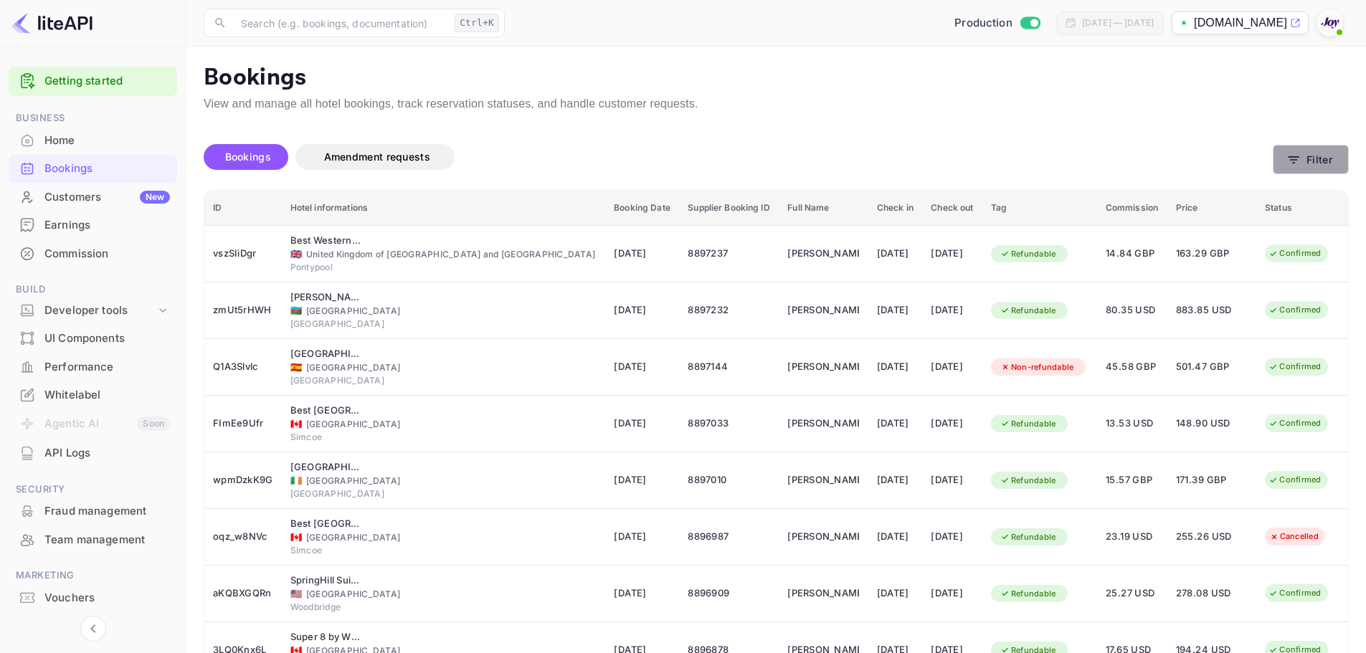
click at [1318, 157] on button "Filter" at bounding box center [1311, 159] width 76 height 29
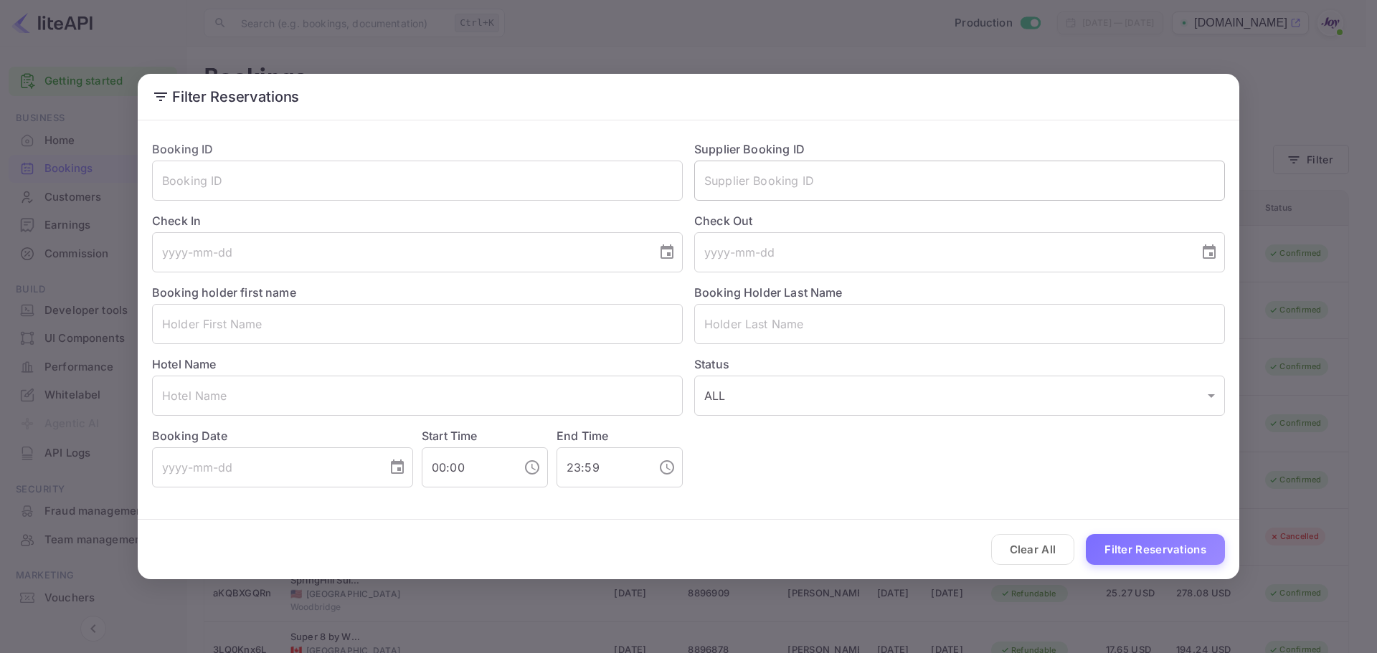
drag, startPoint x: 719, startPoint y: 202, endPoint x: 754, endPoint y: 178, distance: 42.8
click at [724, 198] on div "Booking ID ​ Supplier Booking ID ​ Check In ​ Check Out ​ Booking holder first …" at bounding box center [683, 308] width 1084 height 359
click at [757, 176] on input "text" at bounding box center [959, 181] width 531 height 40
paste input "8806419"
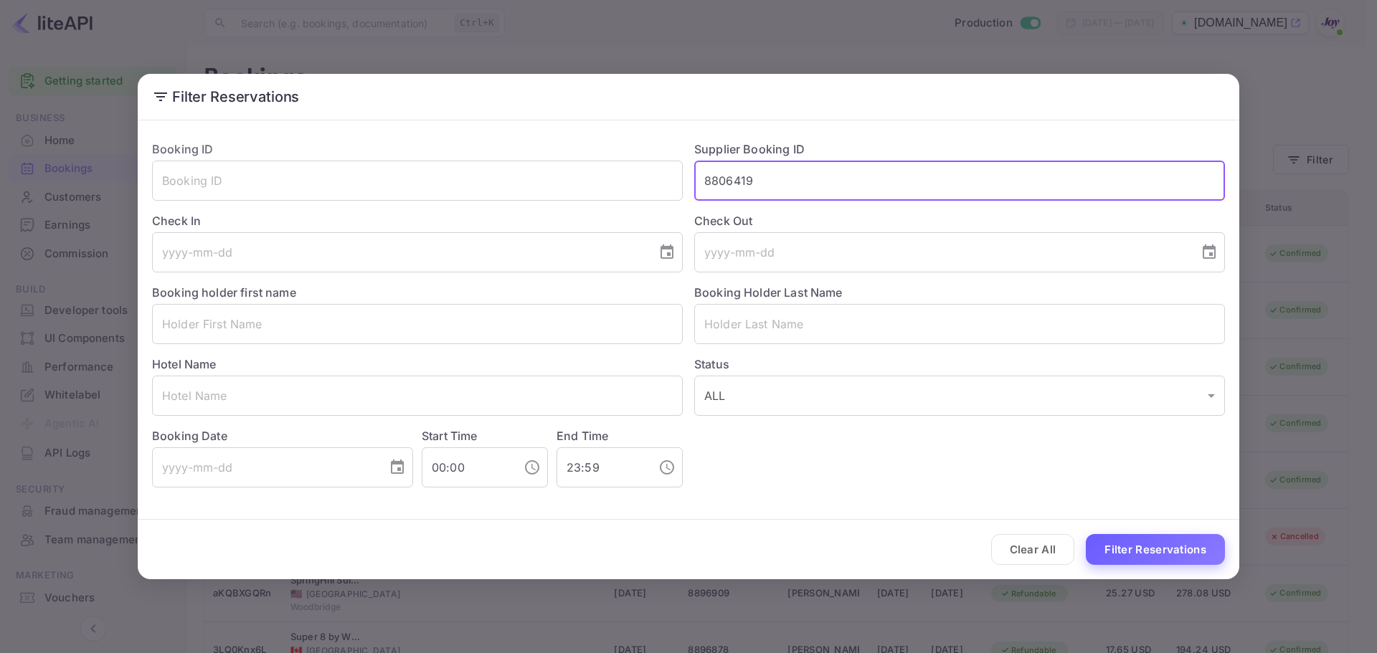
type input "8806419"
click at [1171, 557] on button "Filter Reservations" at bounding box center [1155, 549] width 139 height 31
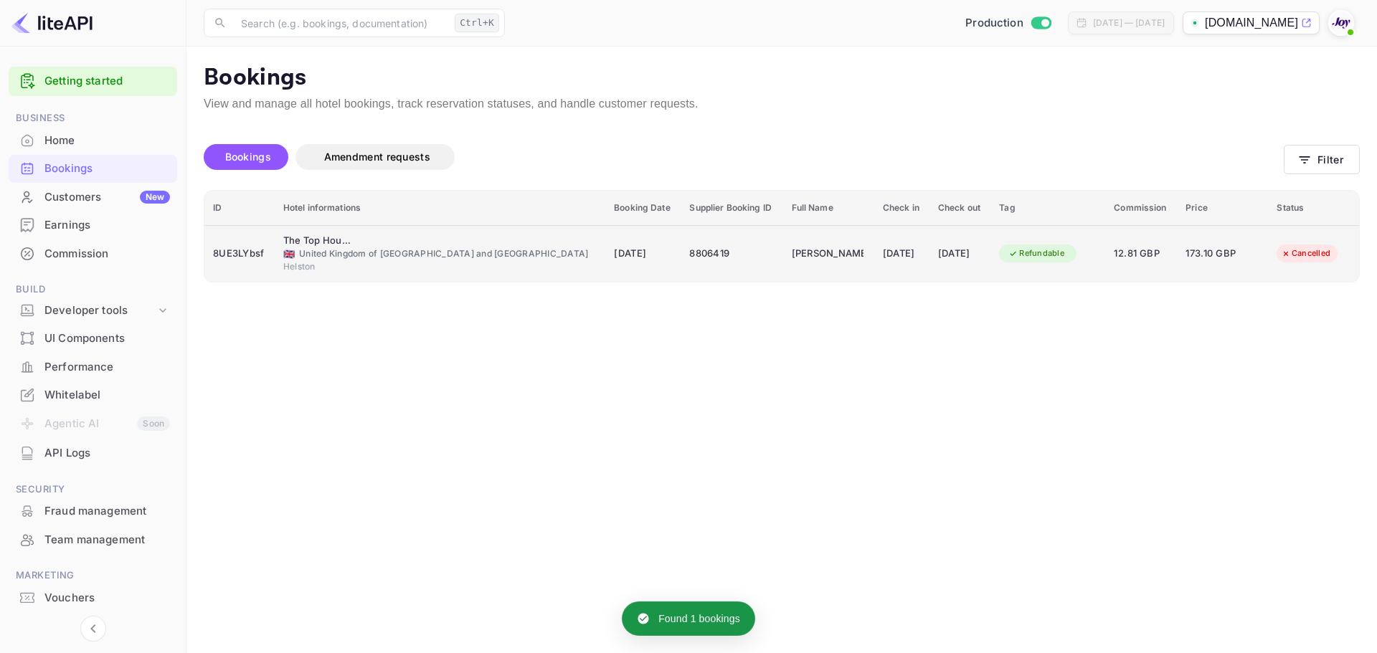
click at [231, 250] on div "8UE3LYbsf" at bounding box center [239, 253] width 53 height 23
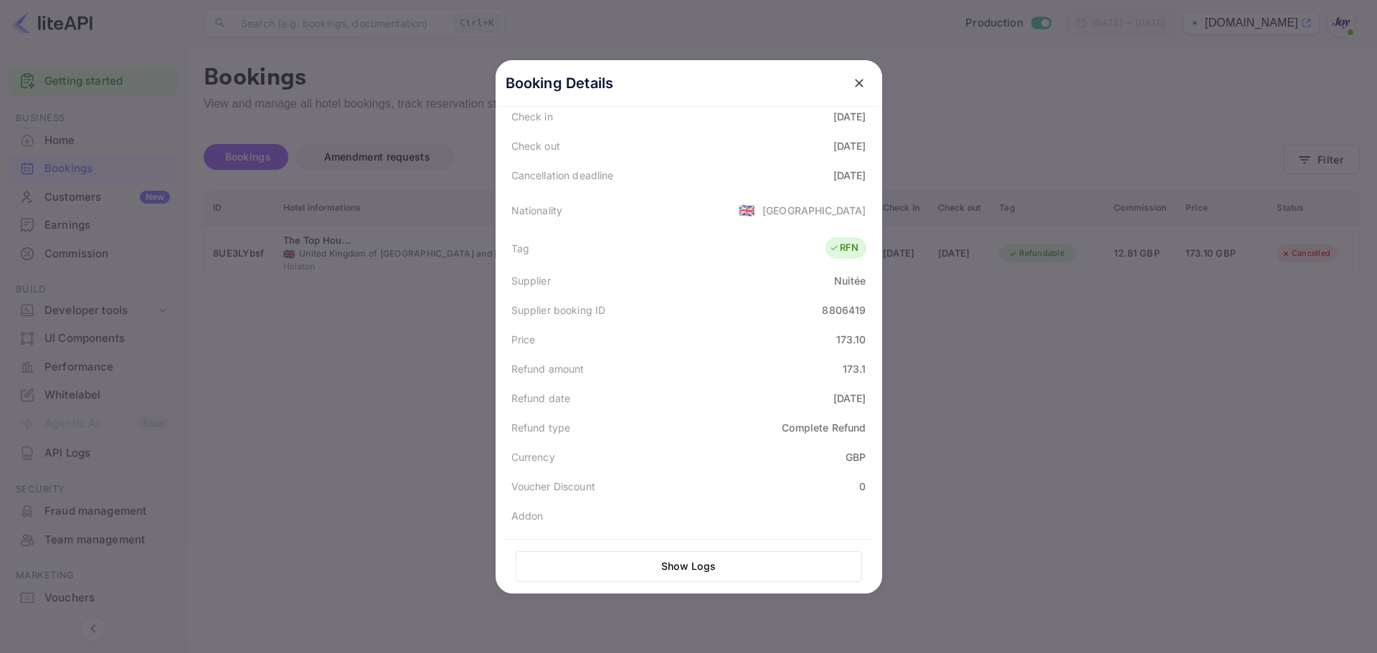
scroll to position [324, 0]
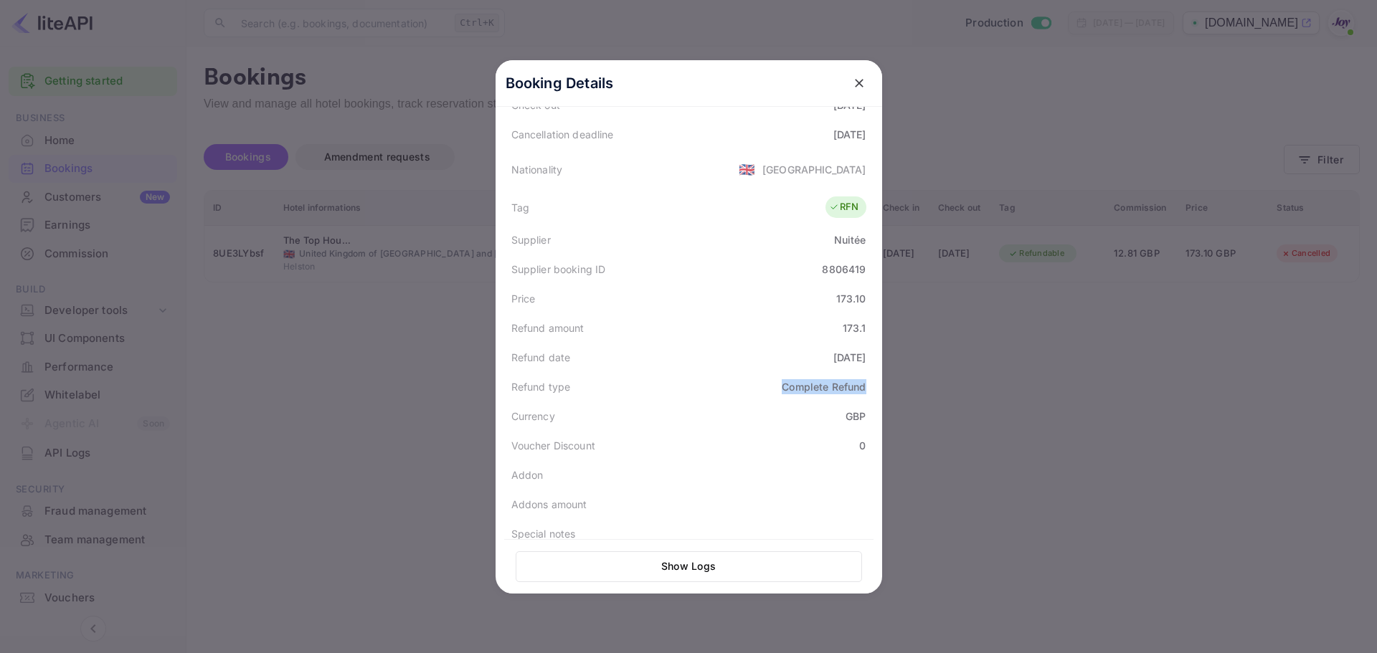
drag, startPoint x: 776, startPoint y: 373, endPoint x: 881, endPoint y: 368, distance: 105.6
click at [881, 368] on div "Booking Details Summary Timeline Message log Status CANCELLED Booking ID 8UE3LY…" at bounding box center [689, 327] width 387 height 534
click at [845, 350] on div "2025-08-13" at bounding box center [849, 357] width 33 height 15
drag, startPoint x: 381, startPoint y: 382, endPoint x: 399, endPoint y: 384, distance: 18.7
click at [383, 383] on div at bounding box center [688, 326] width 1377 height 653
